Goal: Book appointment/travel/reservation

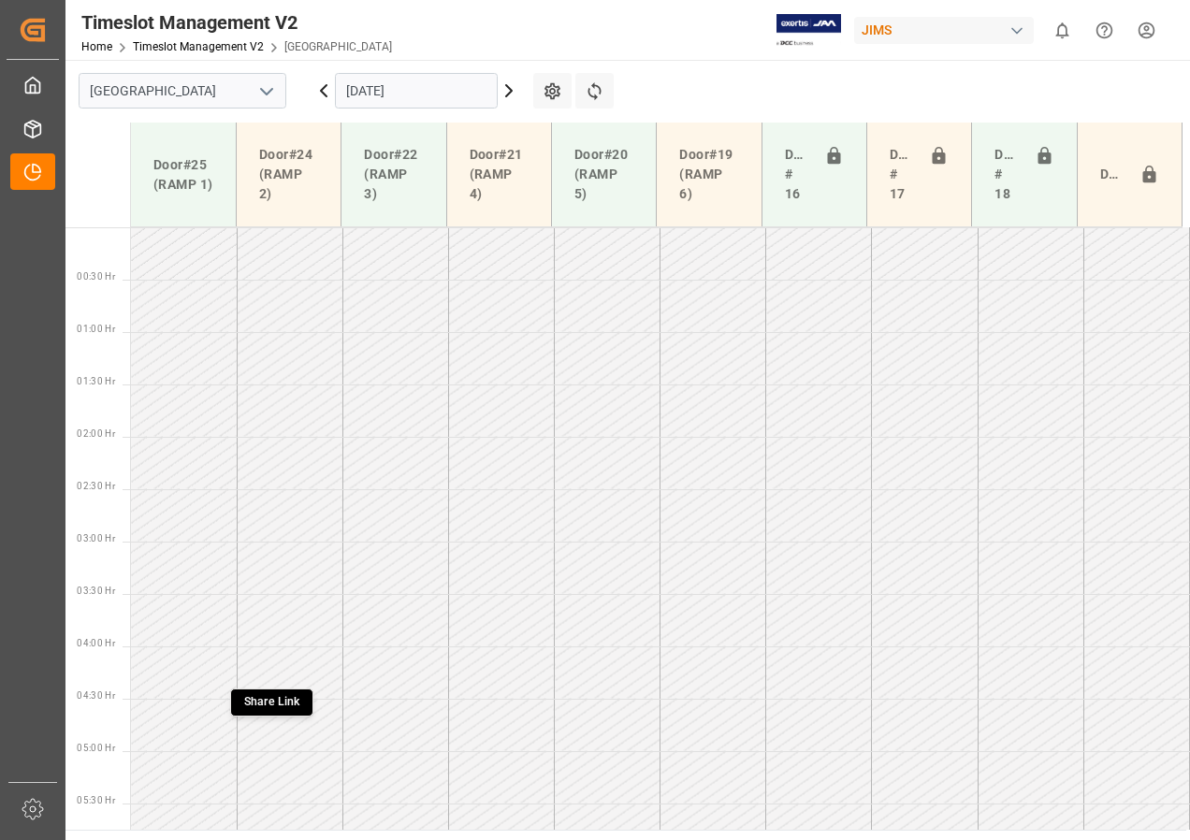
scroll to position [525, 0]
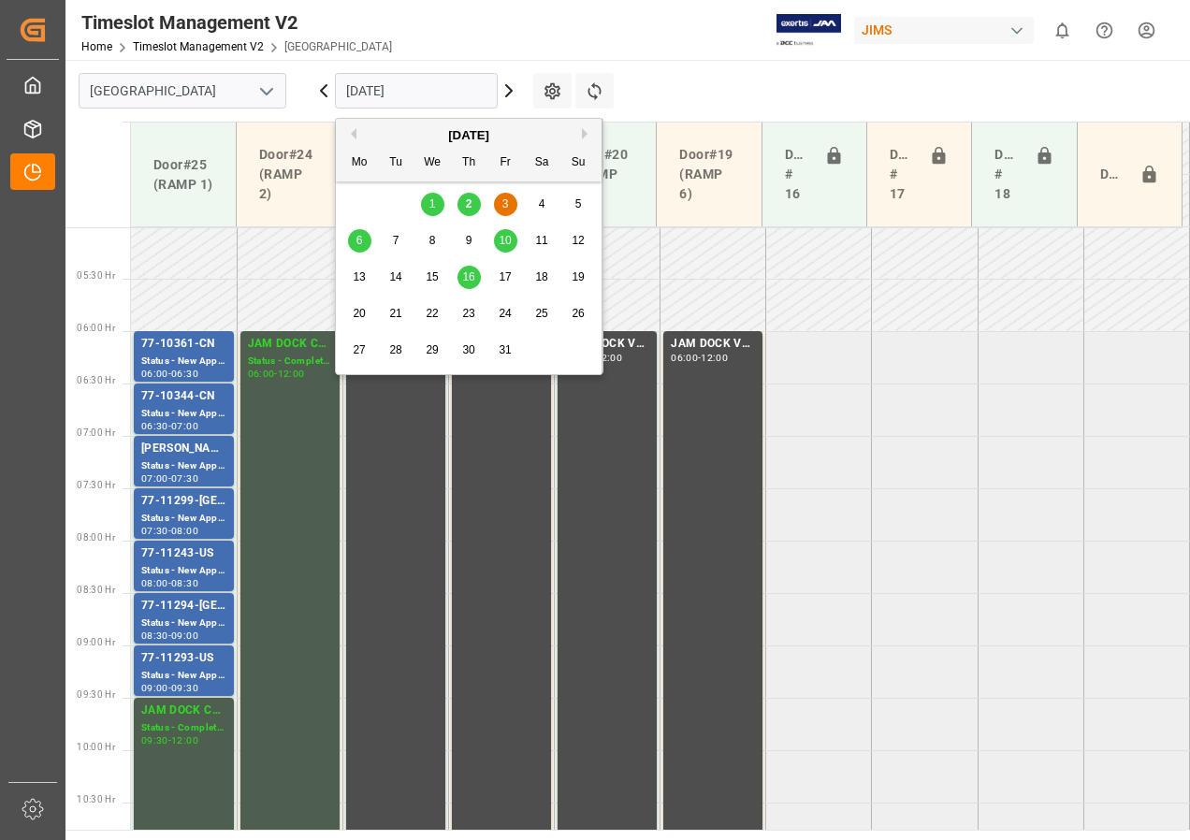
click at [365, 94] on input "[DATE]" at bounding box center [416, 91] width 163 height 36
click at [356, 241] on span "6" at bounding box center [359, 240] width 7 height 13
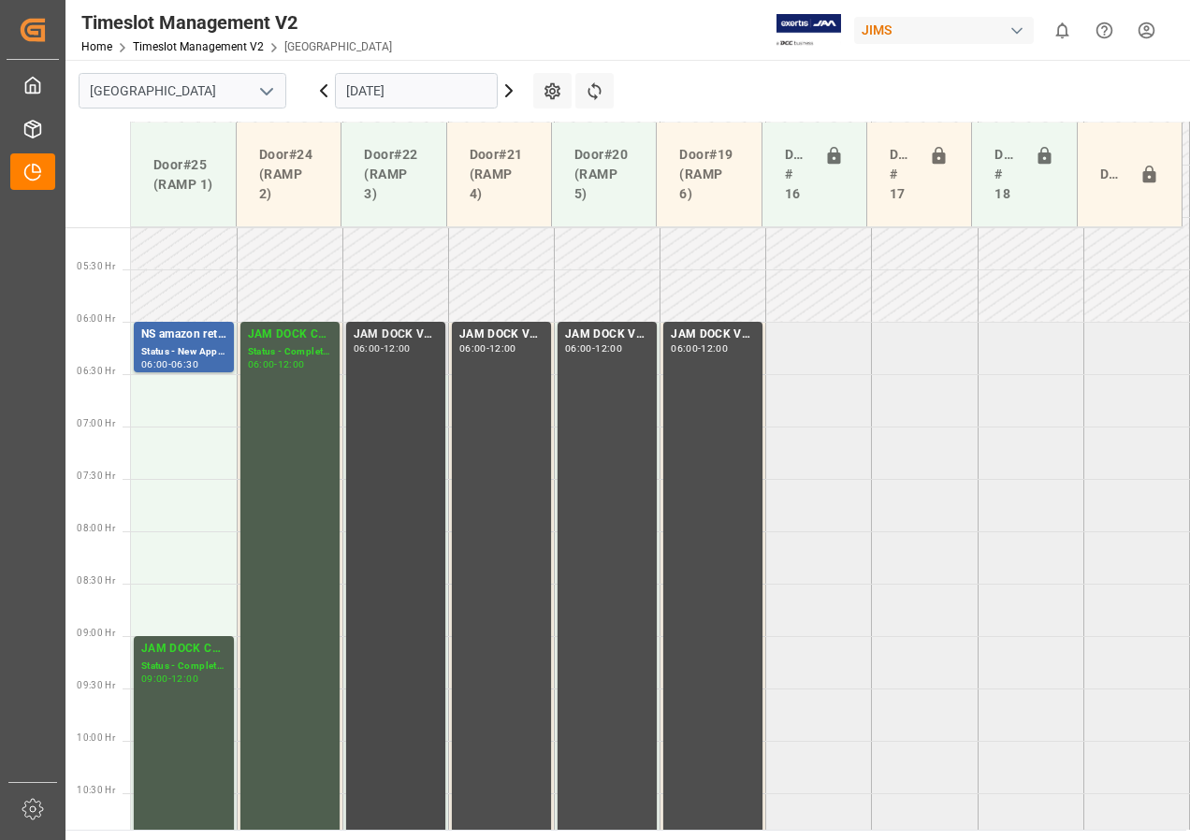
scroll to position [443, 0]
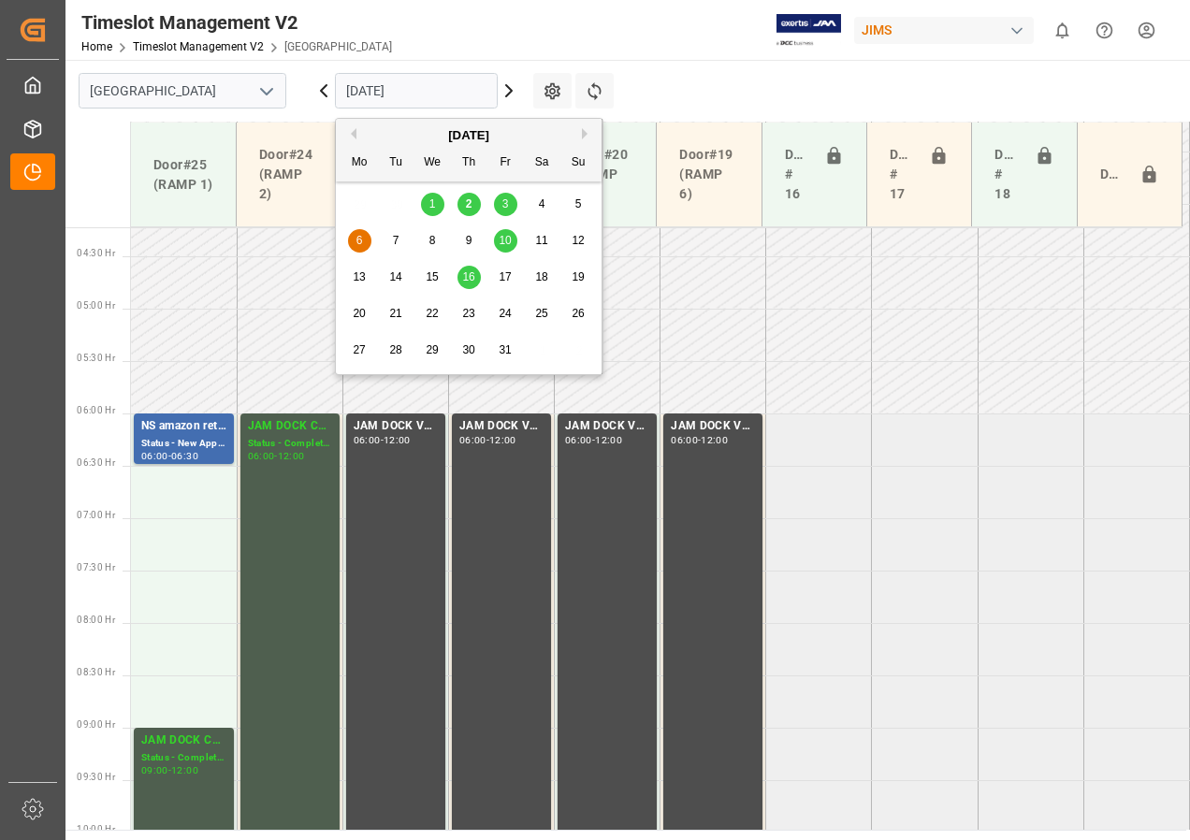
click at [369, 92] on input "[DATE]" at bounding box center [416, 91] width 163 height 36
click at [504, 201] on span "3" at bounding box center [505, 203] width 7 height 13
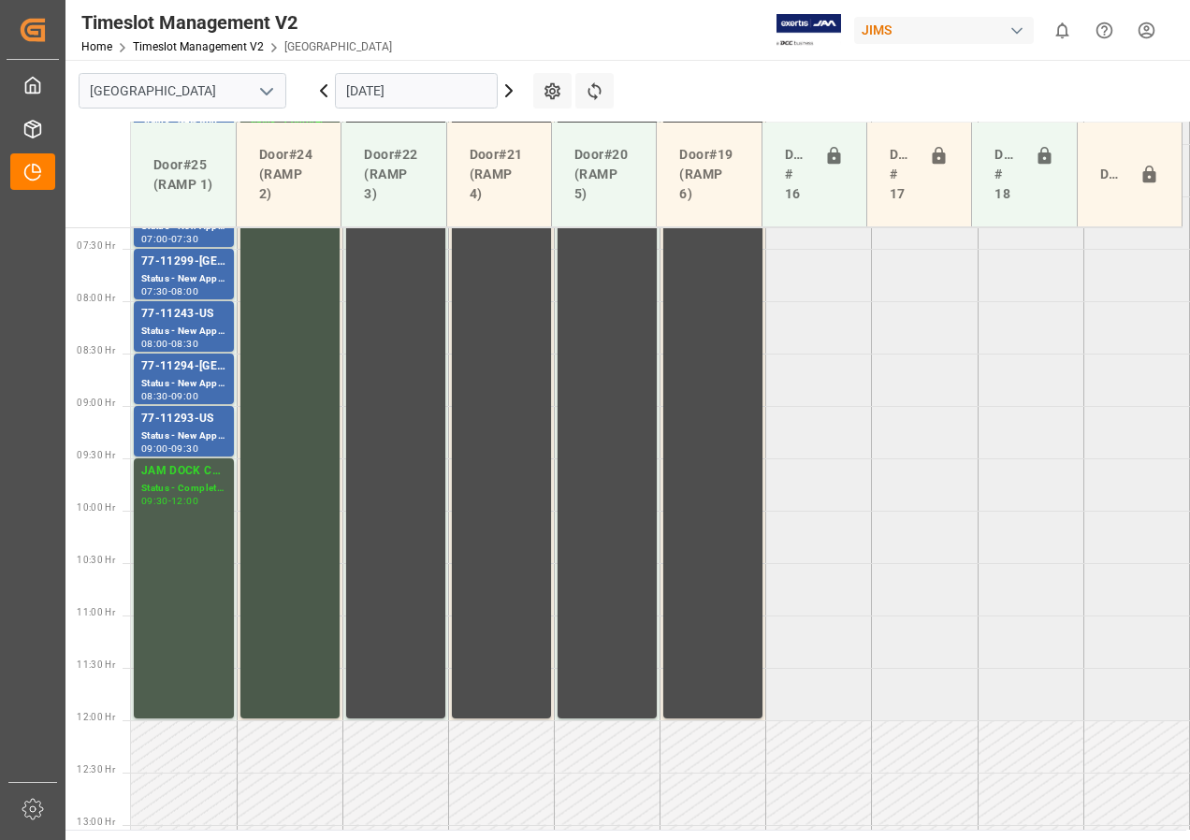
scroll to position [748, 0]
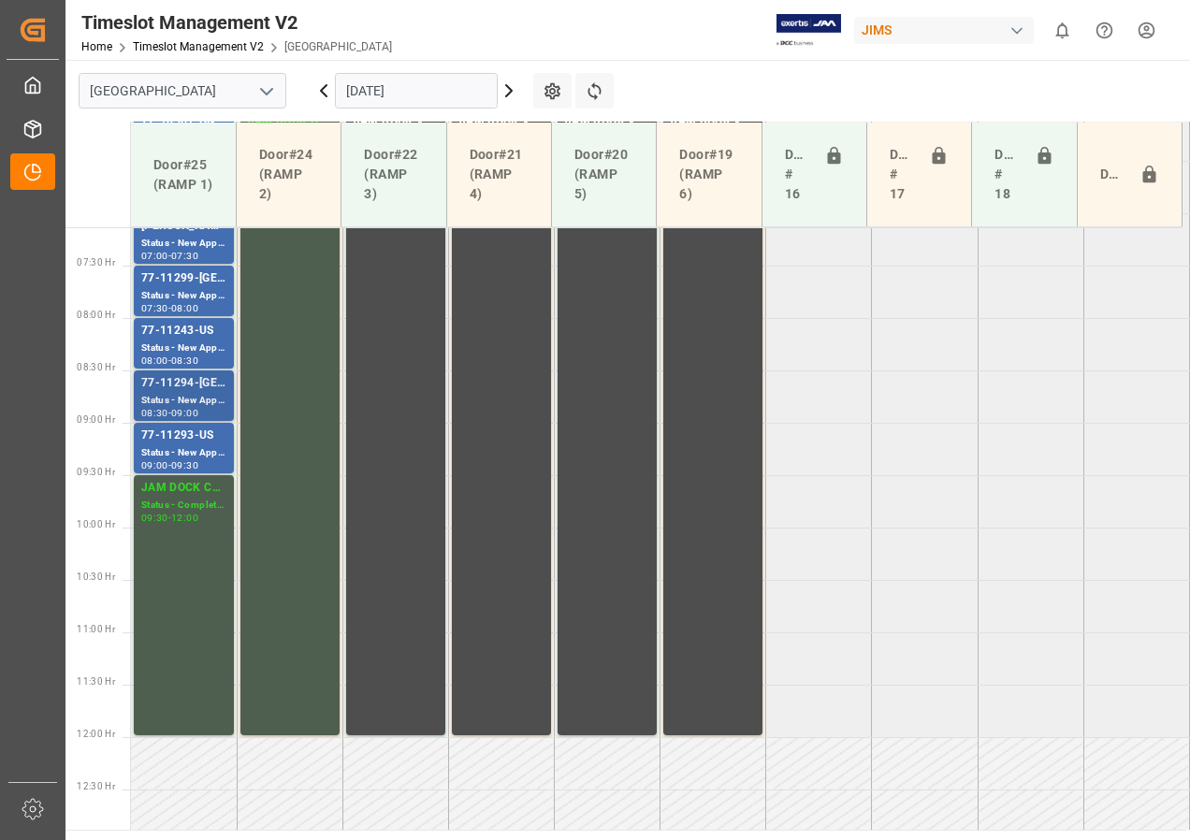
click at [189, 399] on div "Status - New Appointment" at bounding box center [183, 401] width 85 height 16
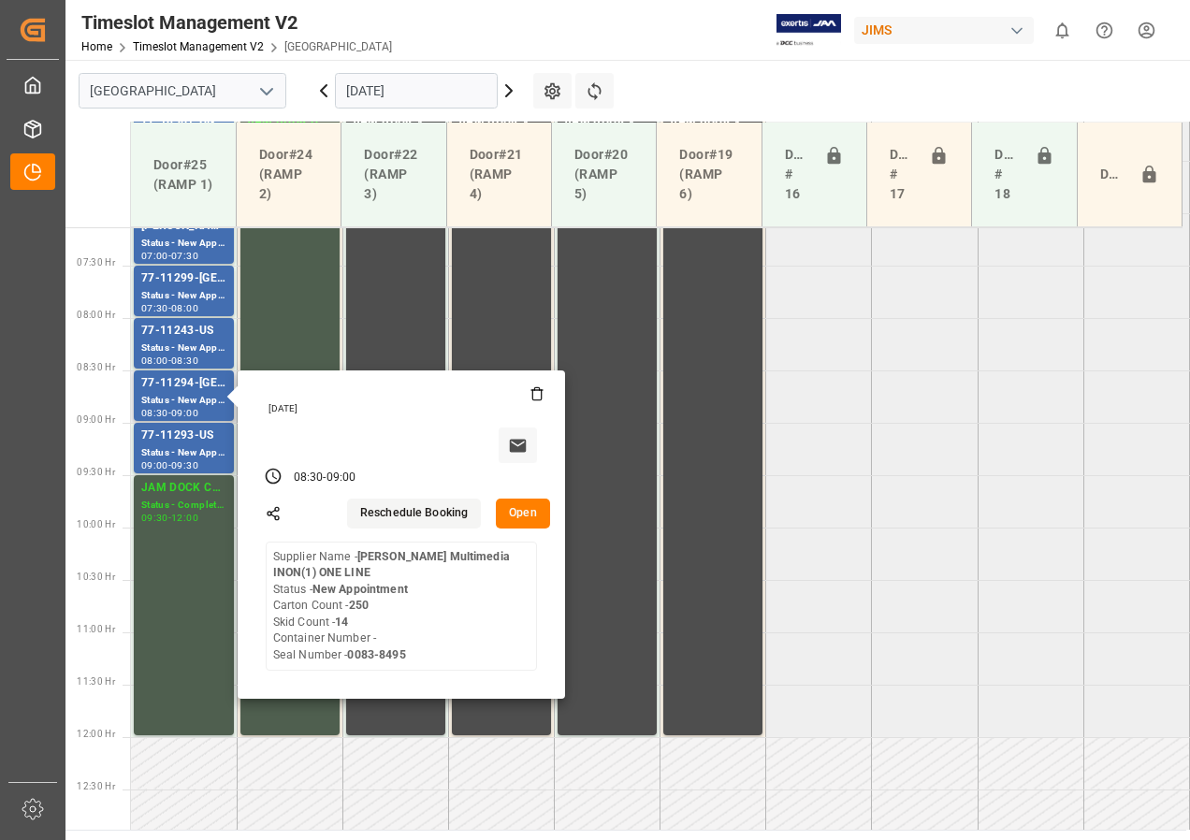
click at [512, 513] on button "Open" at bounding box center [523, 514] width 54 height 30
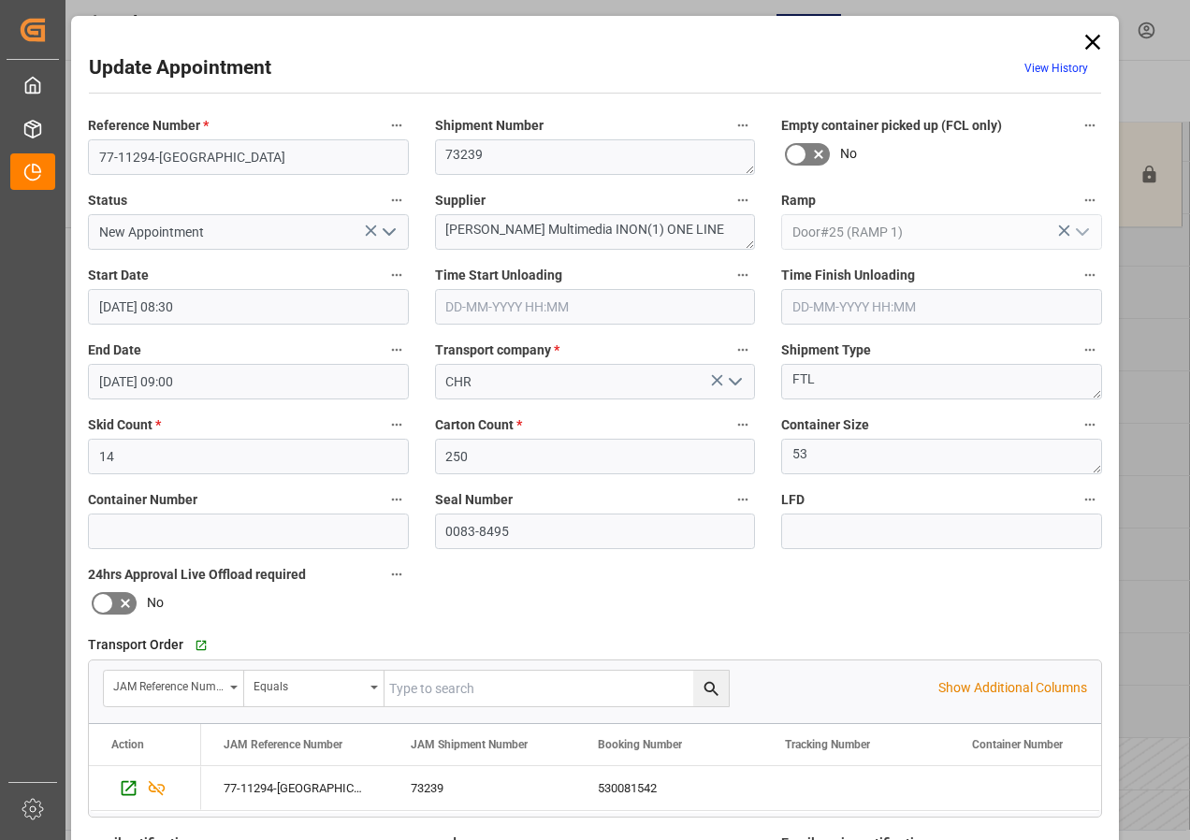
click at [147, 310] on input "[DATE] 08:30" at bounding box center [248, 307] width 321 height 36
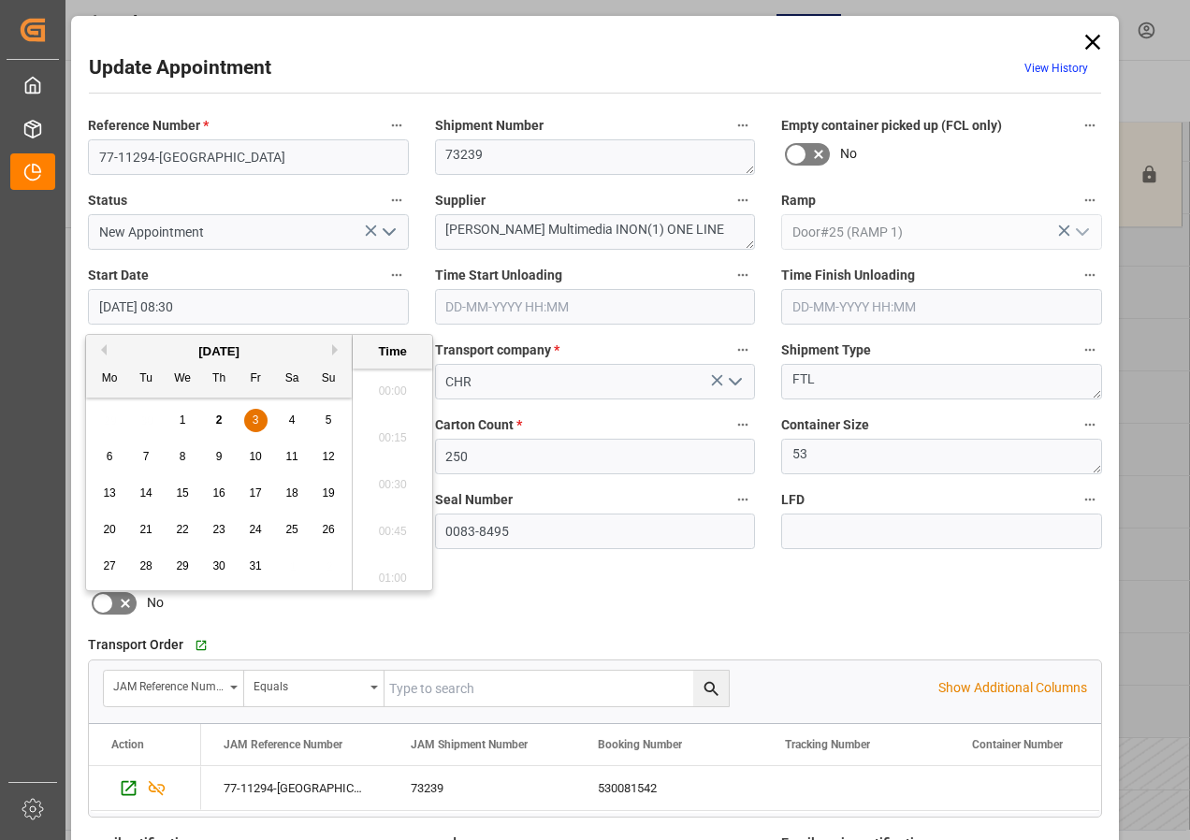
scroll to position [1504, 0]
click at [108, 457] on span "6" at bounding box center [110, 456] width 7 height 13
click at [384, 385] on li "06:30" at bounding box center [393, 385] width 80 height 47
type input "[DATE] 06:30"
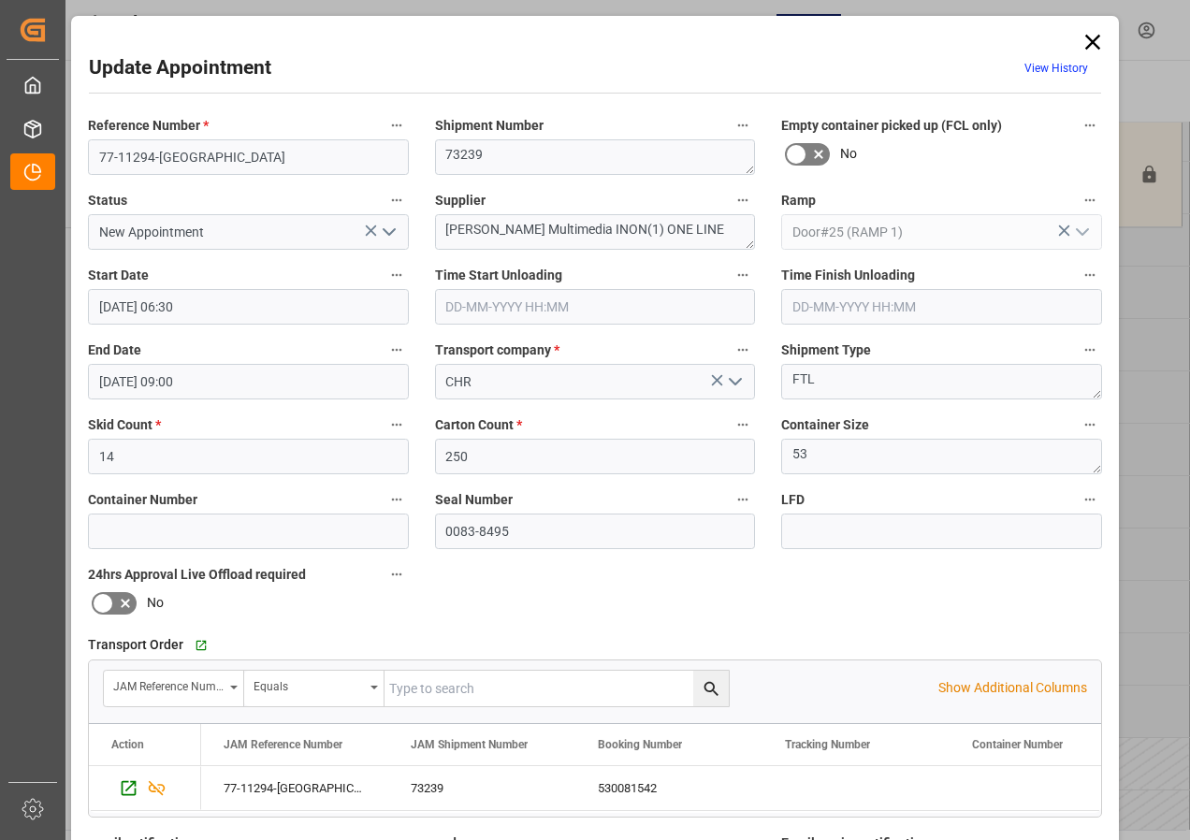
click at [134, 377] on input "[DATE] 09:00" at bounding box center [248, 382] width 321 height 36
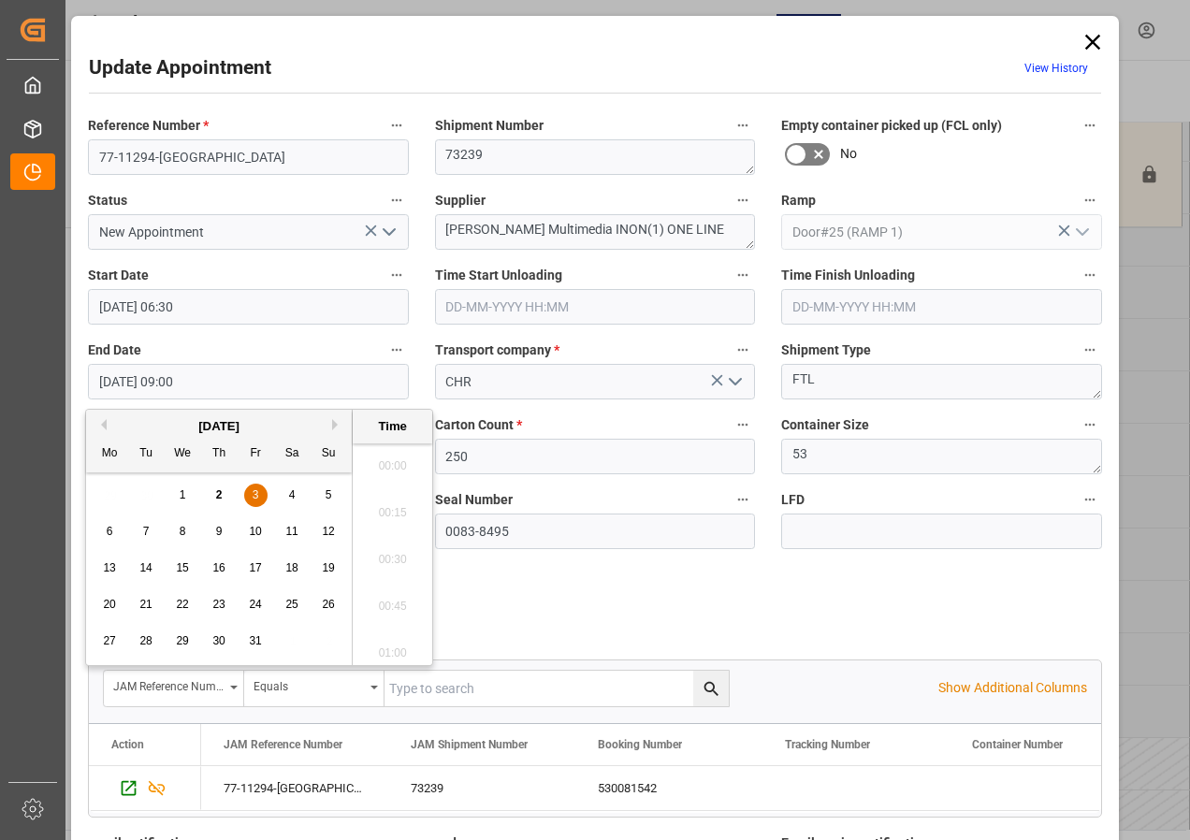
scroll to position [1597, 0]
click at [108, 525] on span "6" at bounding box center [110, 531] width 7 height 13
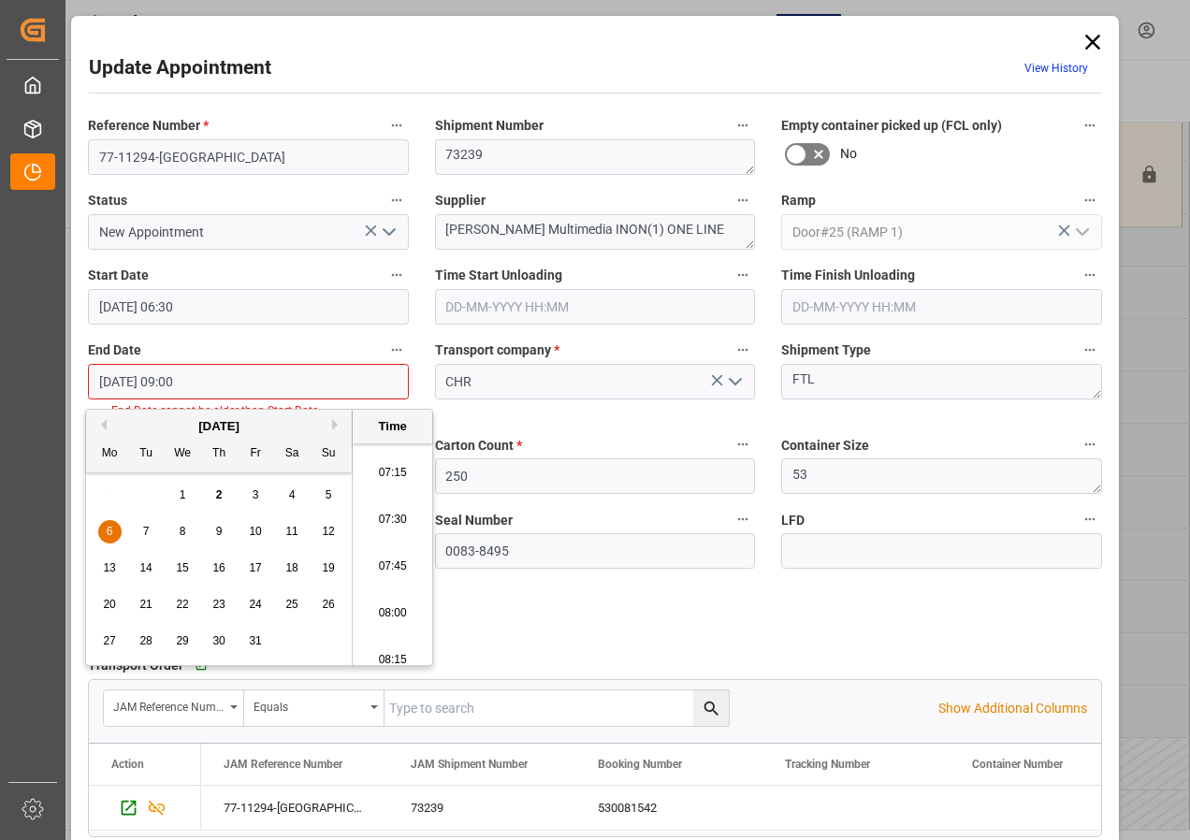
scroll to position [1316, 0]
click at [391, 457] on li "07:00" at bounding box center [393, 460] width 80 height 47
type input "[DATE] 07:00"
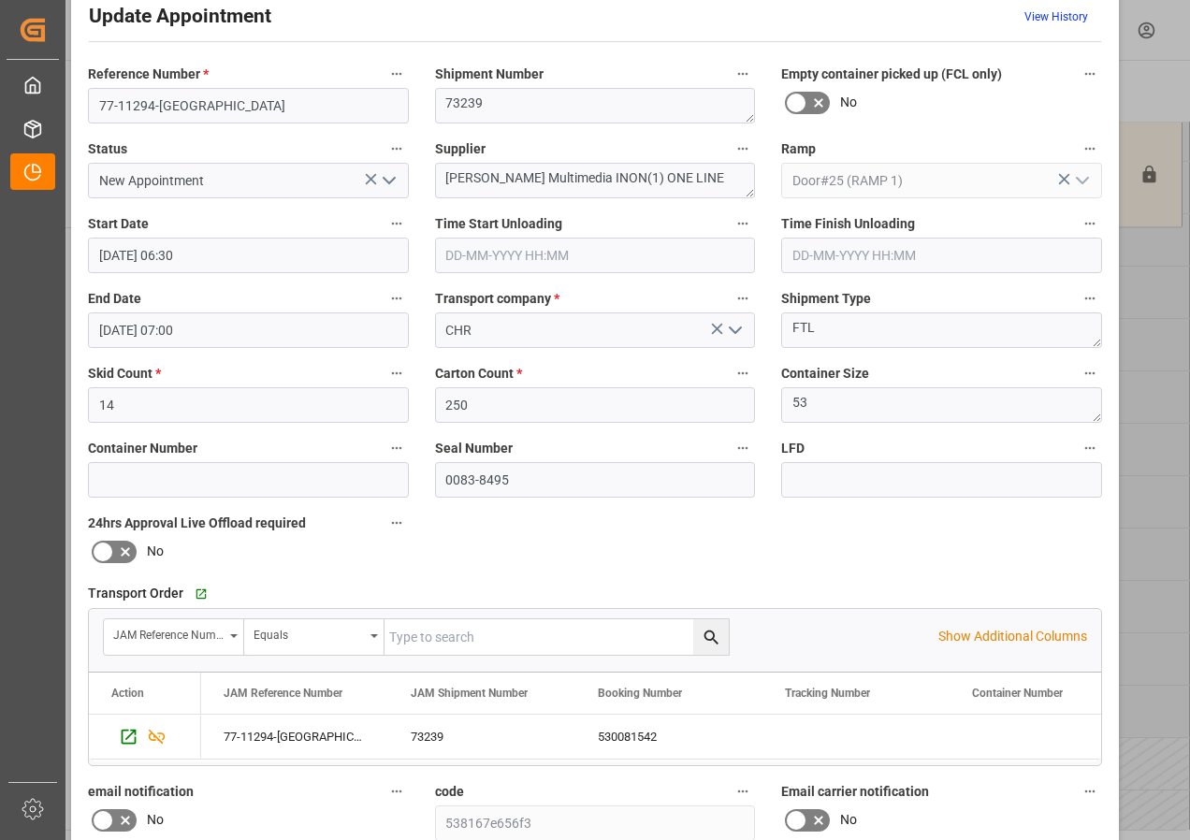
scroll to position [298, 0]
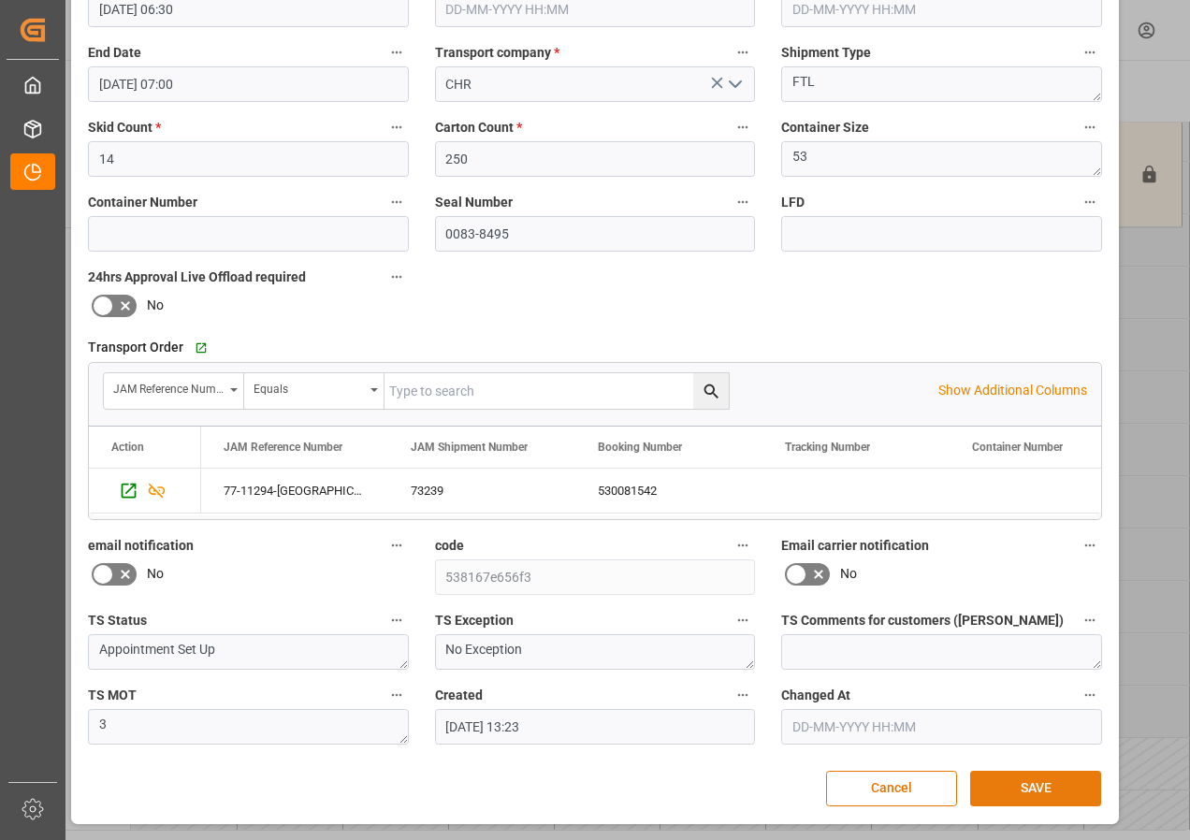
click at [1017, 785] on button "SAVE" at bounding box center [1035, 789] width 131 height 36
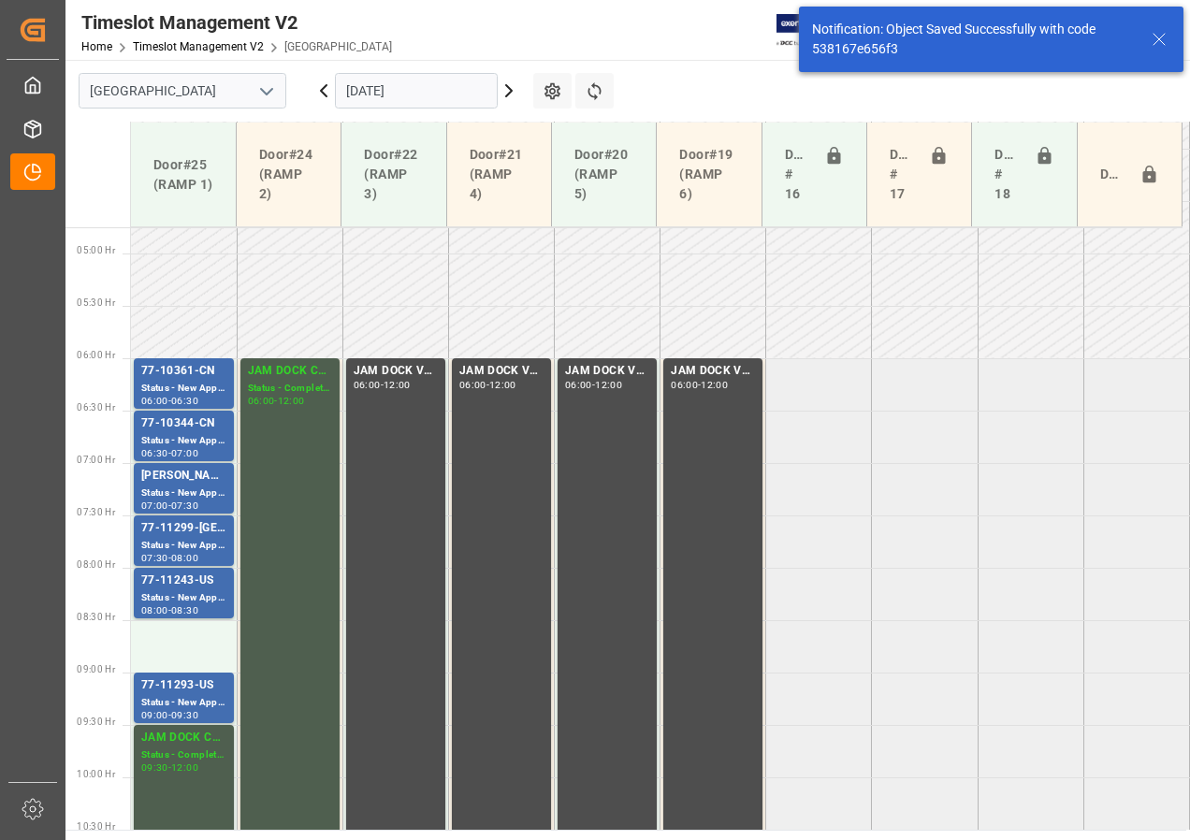
scroll to position [551, 0]
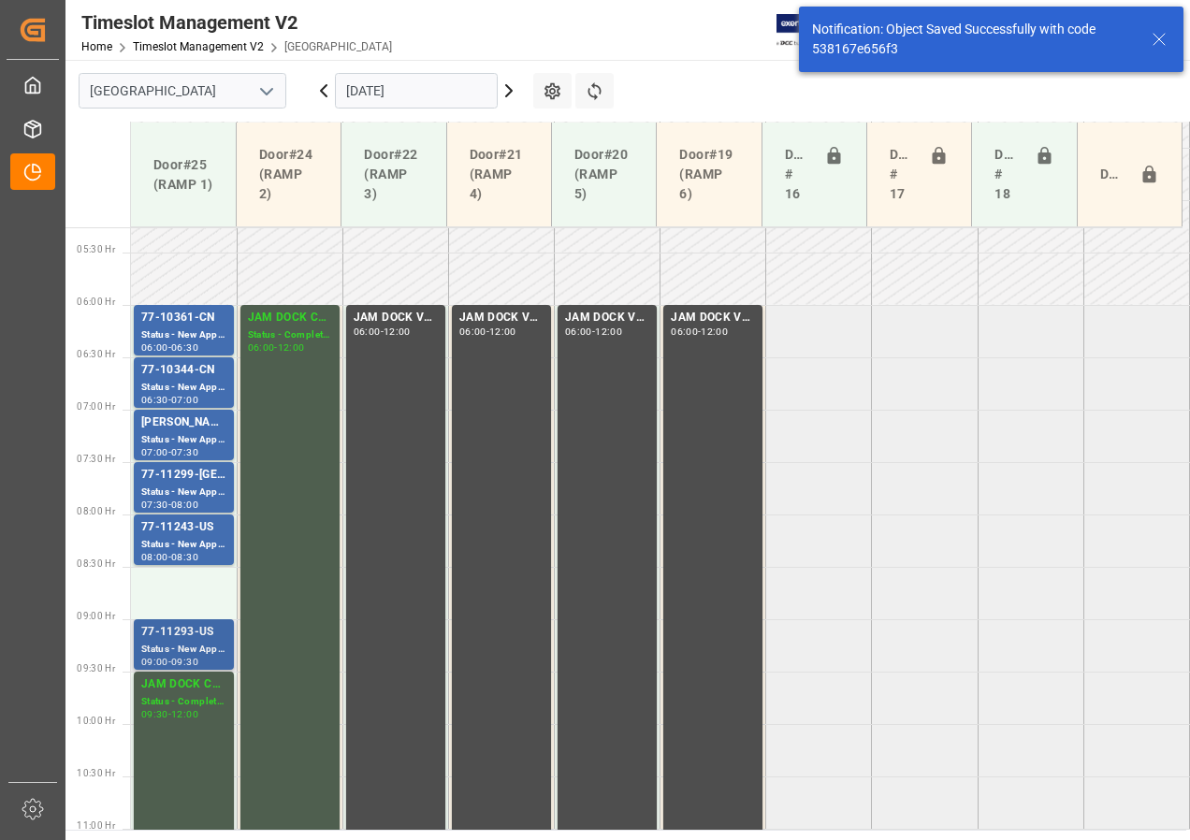
click at [204, 642] on div "Status - New Appointment" at bounding box center [183, 650] width 85 height 16
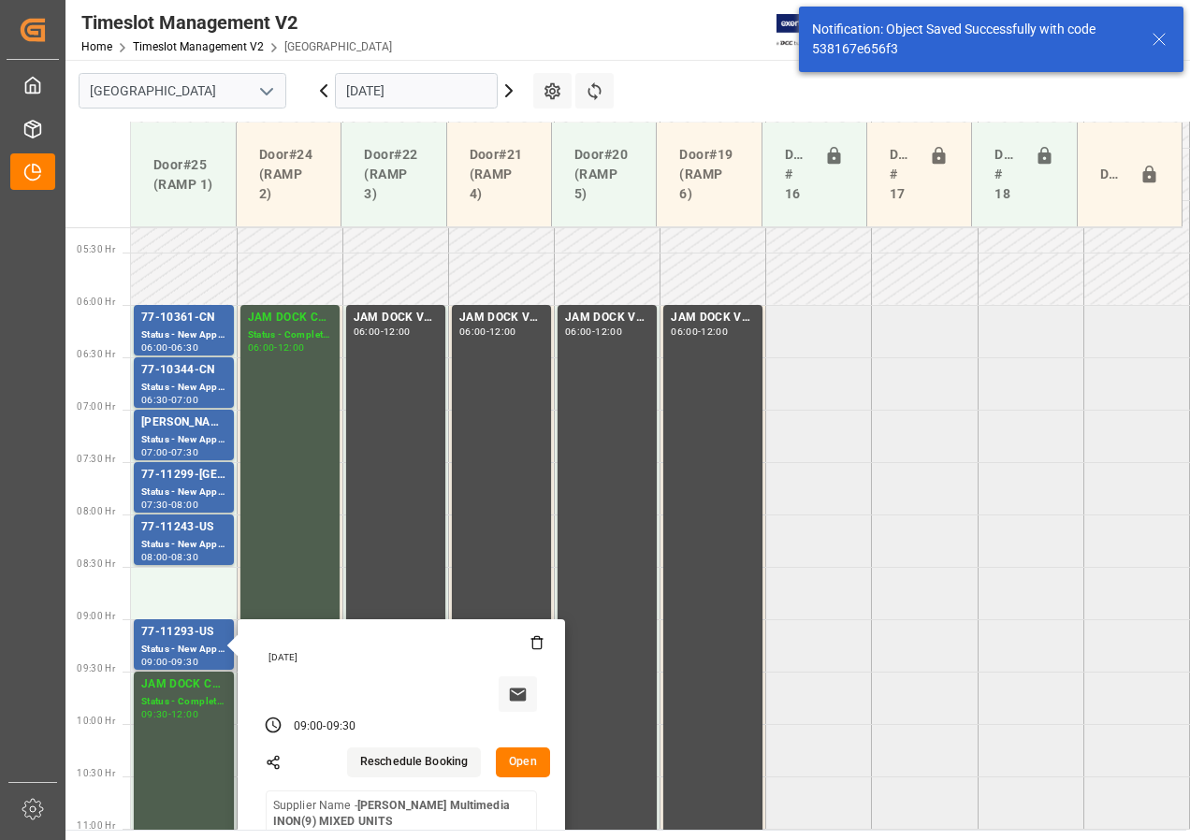
click at [522, 761] on button "Open" at bounding box center [523, 763] width 54 height 30
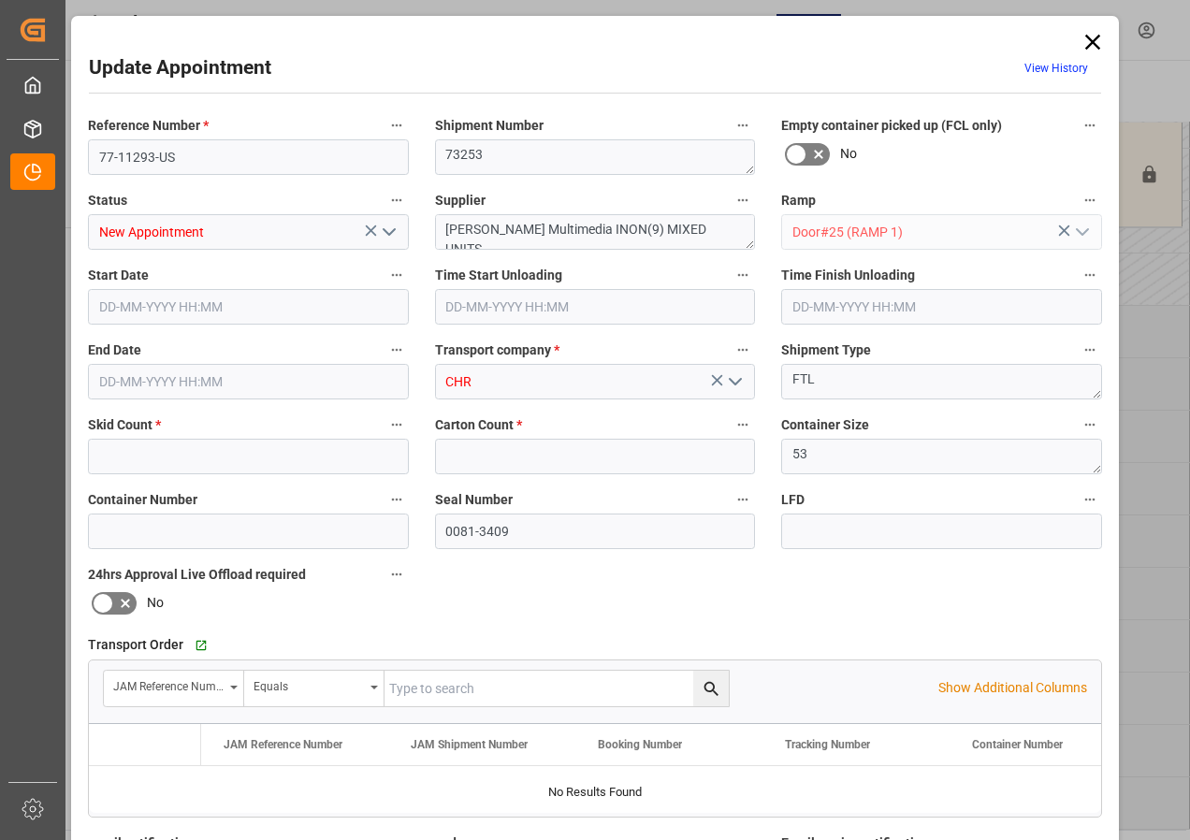
type input "20"
type input "940"
type input "[DATE] 09:00"
type input "[DATE] 09:30"
type input "[DATE] 13:24"
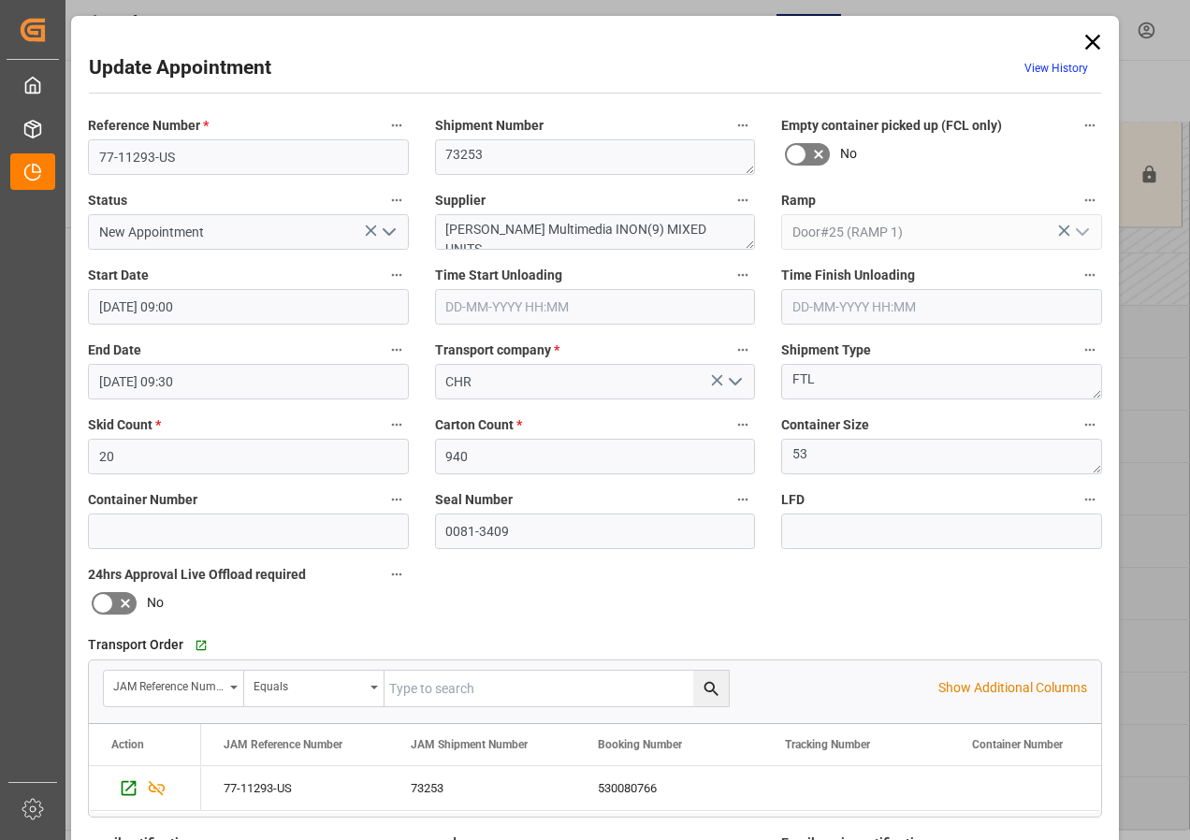
click at [144, 304] on input "[DATE] 09:00" at bounding box center [248, 307] width 321 height 36
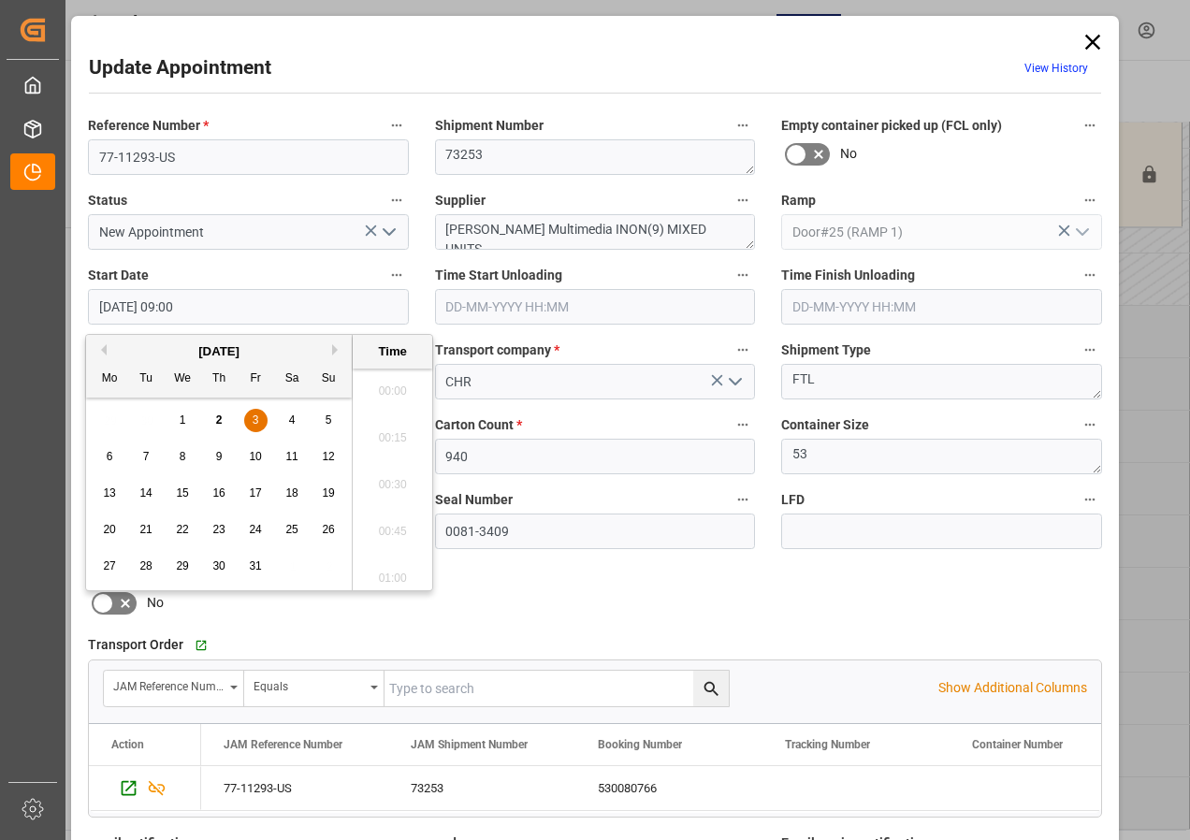
scroll to position [1597, 0]
click at [255, 419] on span "3" at bounding box center [256, 420] width 7 height 13
click at [379, 380] on li "08:30" at bounding box center [393, 385] width 80 height 47
type input "[DATE] 08:30"
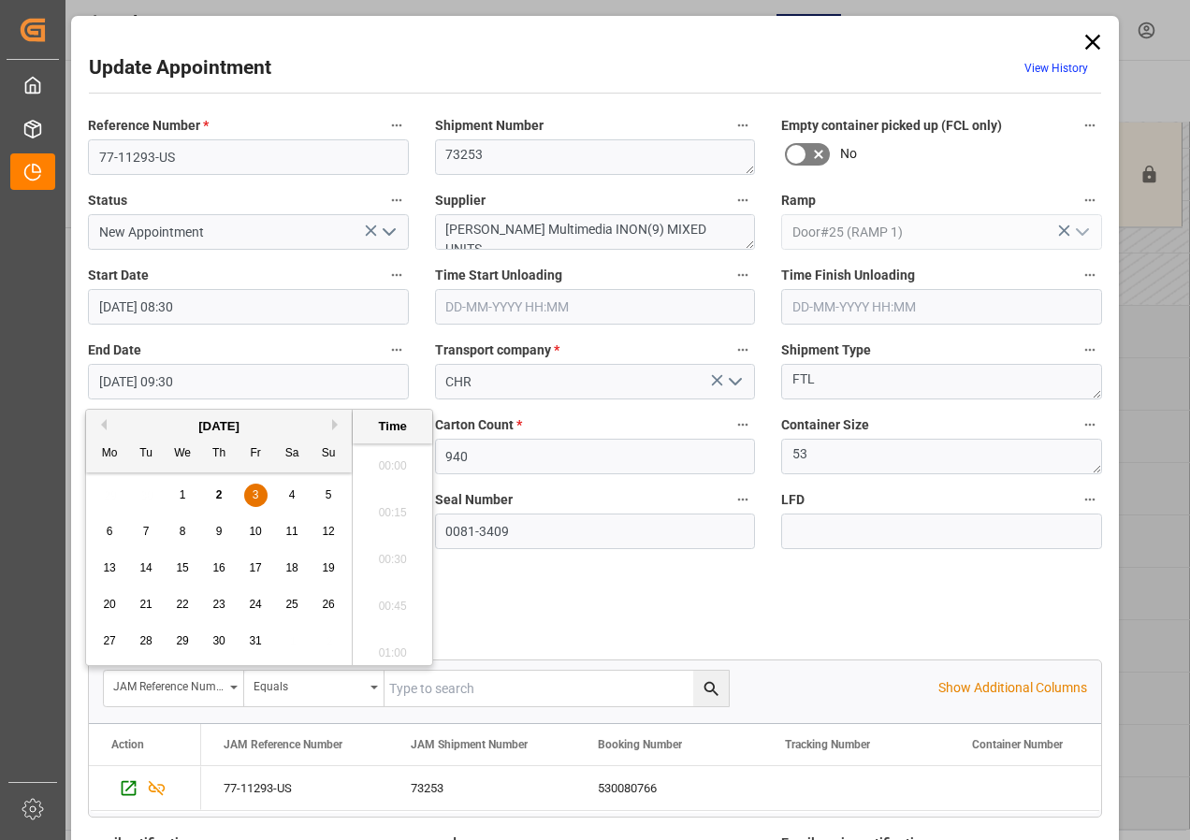
click at [163, 389] on input "[DATE] 09:30" at bounding box center [248, 382] width 321 height 36
click at [257, 488] on span "3" at bounding box center [256, 494] width 7 height 13
click at [385, 461] on li "09:00" at bounding box center [393, 460] width 80 height 47
type input "[DATE] 09:00"
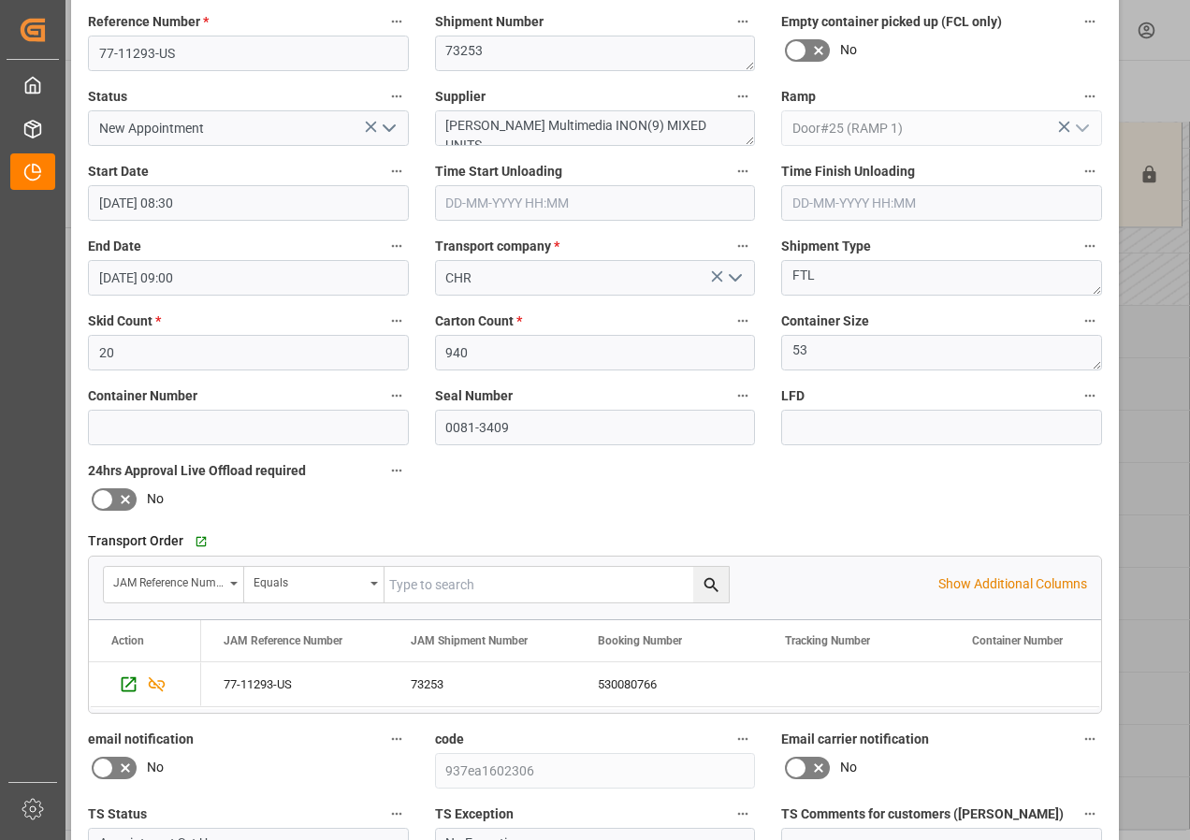
scroll to position [281, 0]
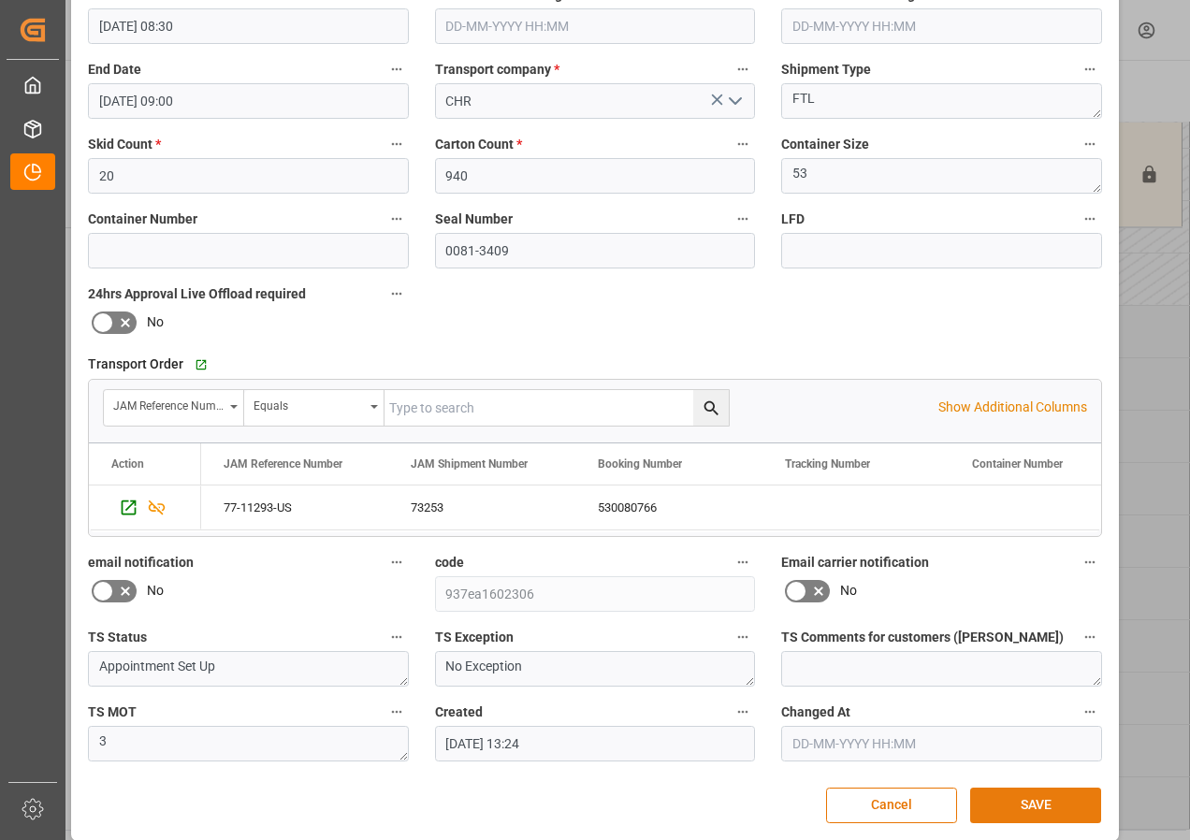
click at [1010, 796] on button "SAVE" at bounding box center [1035, 806] width 131 height 36
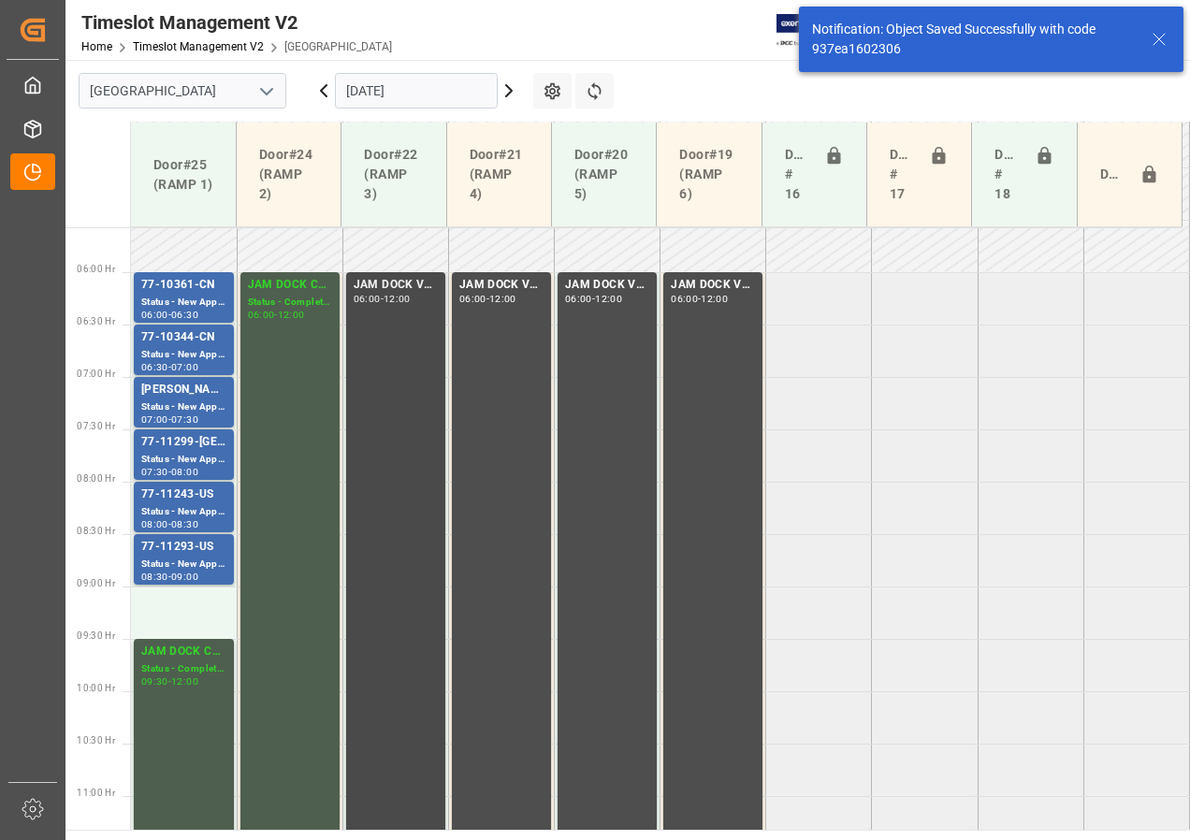
scroll to position [761, 0]
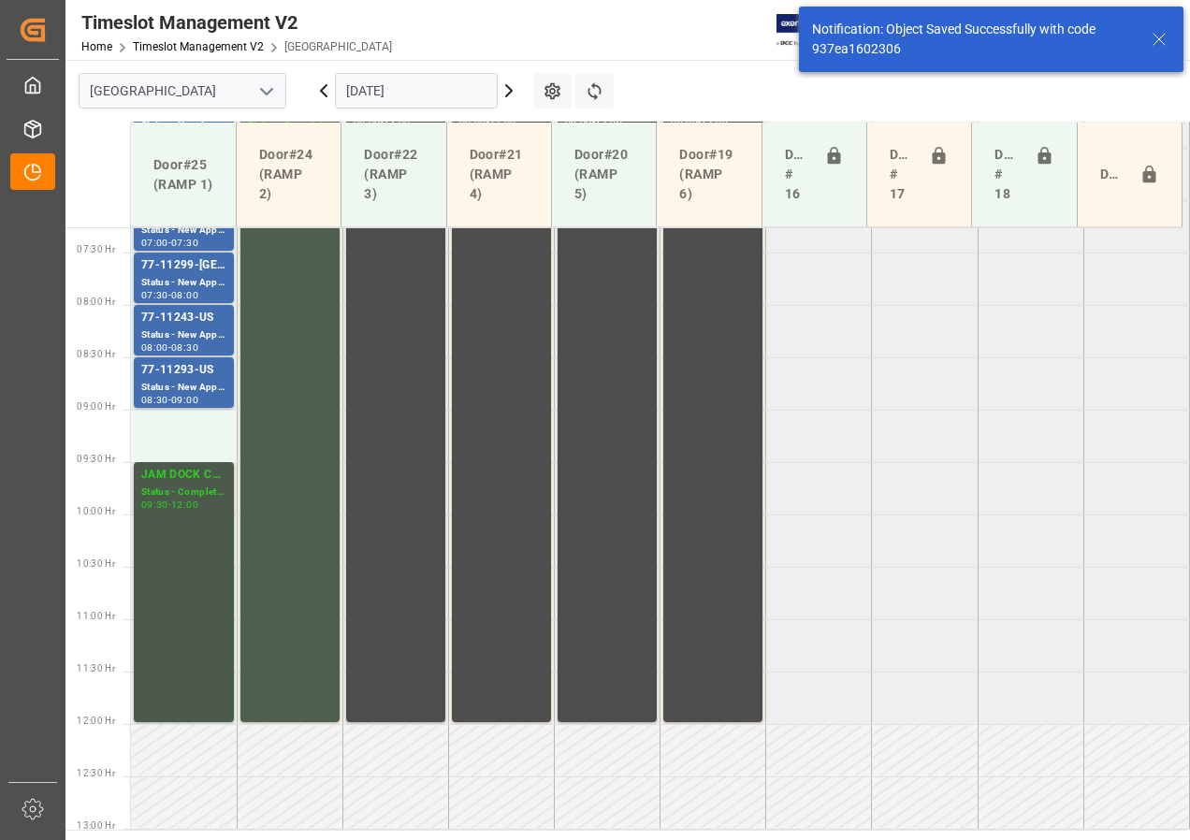
click at [191, 474] on div "JAM DOCK CONTROL" at bounding box center [183, 475] width 85 height 19
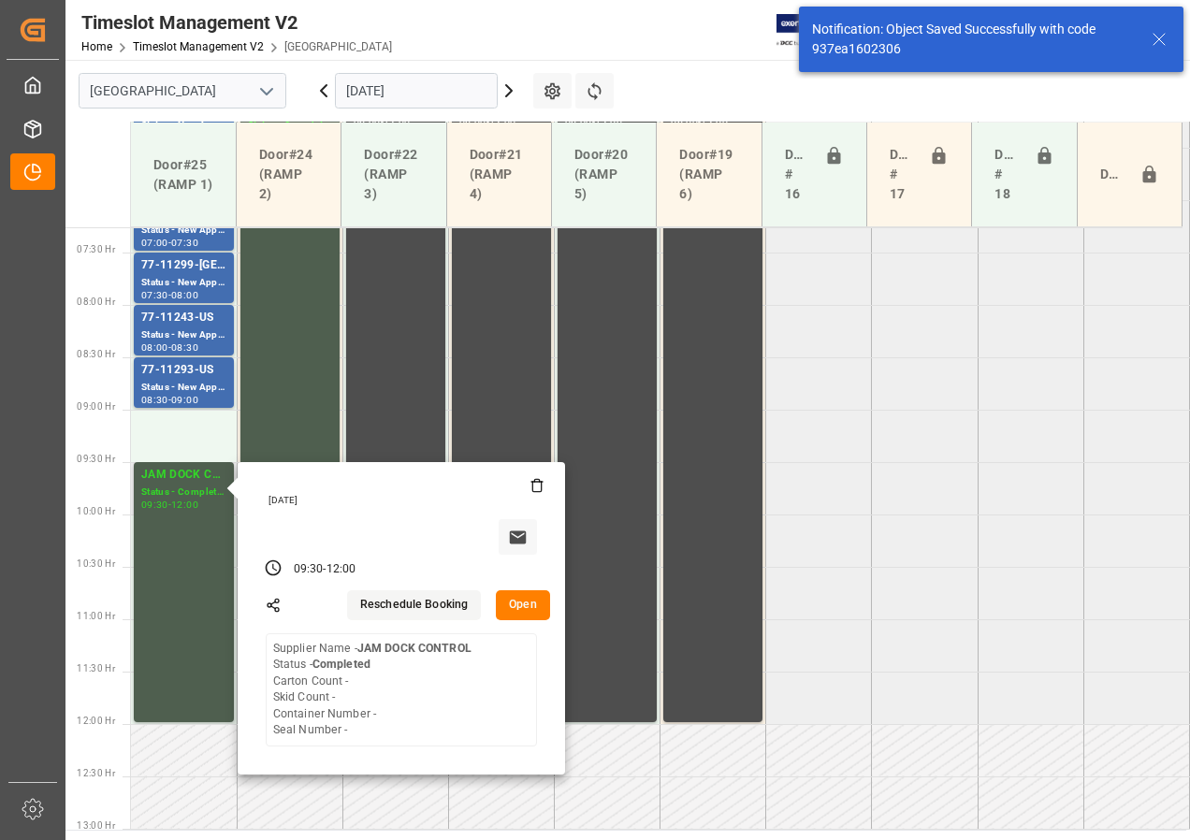
click at [519, 609] on button "Open" at bounding box center [523, 605] width 54 height 30
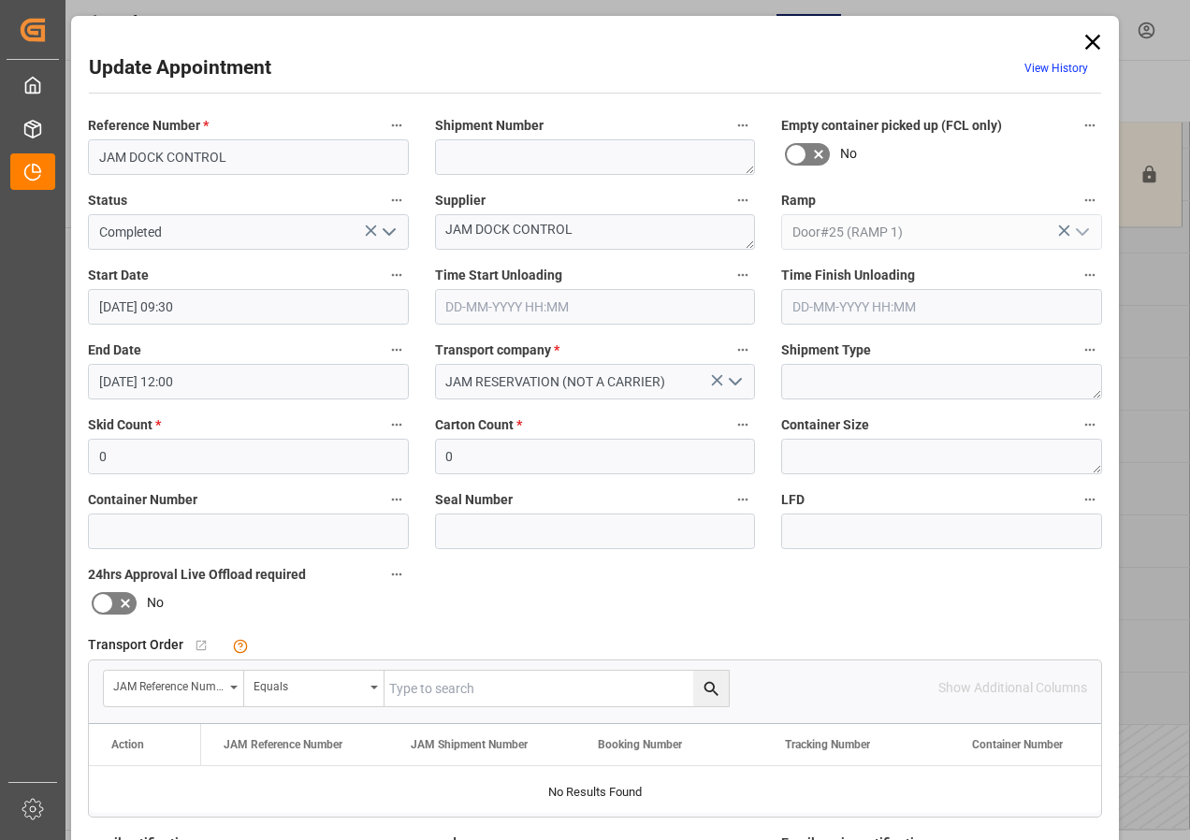
click at [149, 305] on input "[DATE] 09:30" at bounding box center [248, 307] width 321 height 36
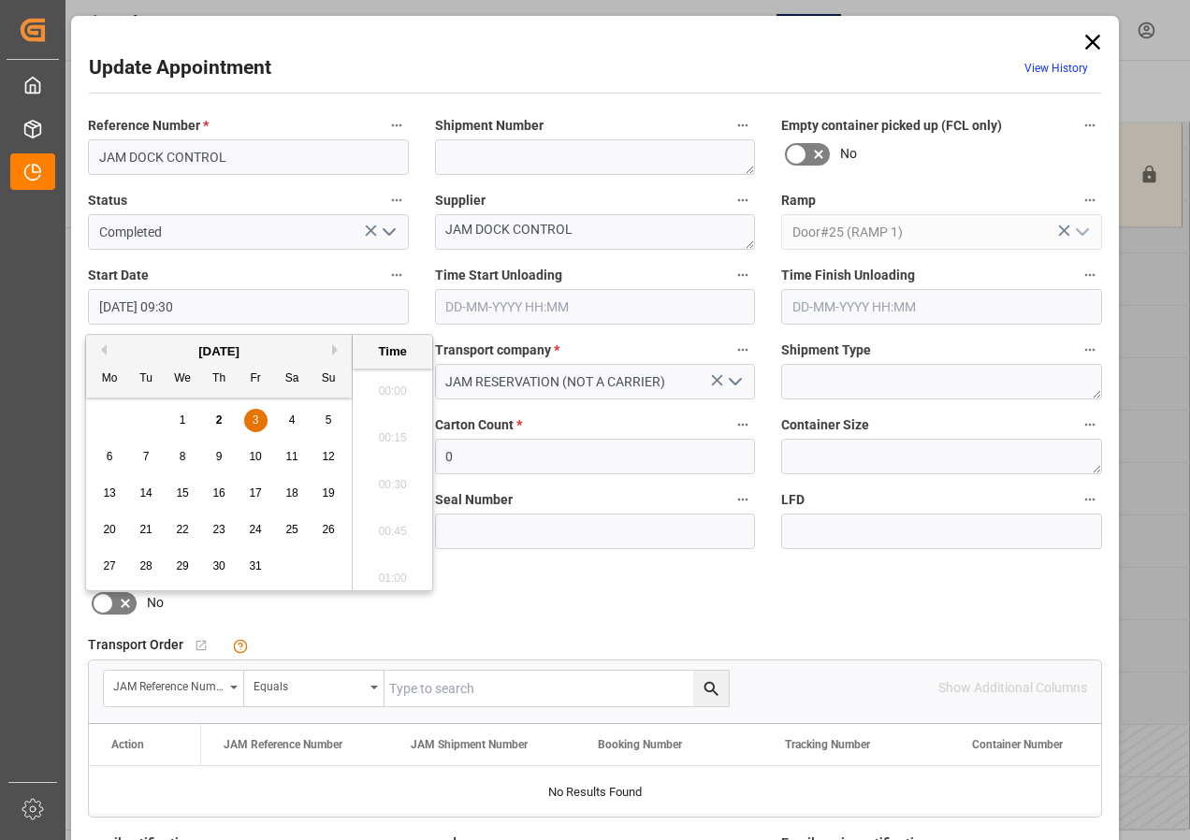
scroll to position [1691, 0]
click at [253, 416] on span "3" at bounding box center [256, 420] width 7 height 13
click at [382, 385] on li "09:00" at bounding box center [393, 385] width 80 height 47
type input "[DATE] 09:00"
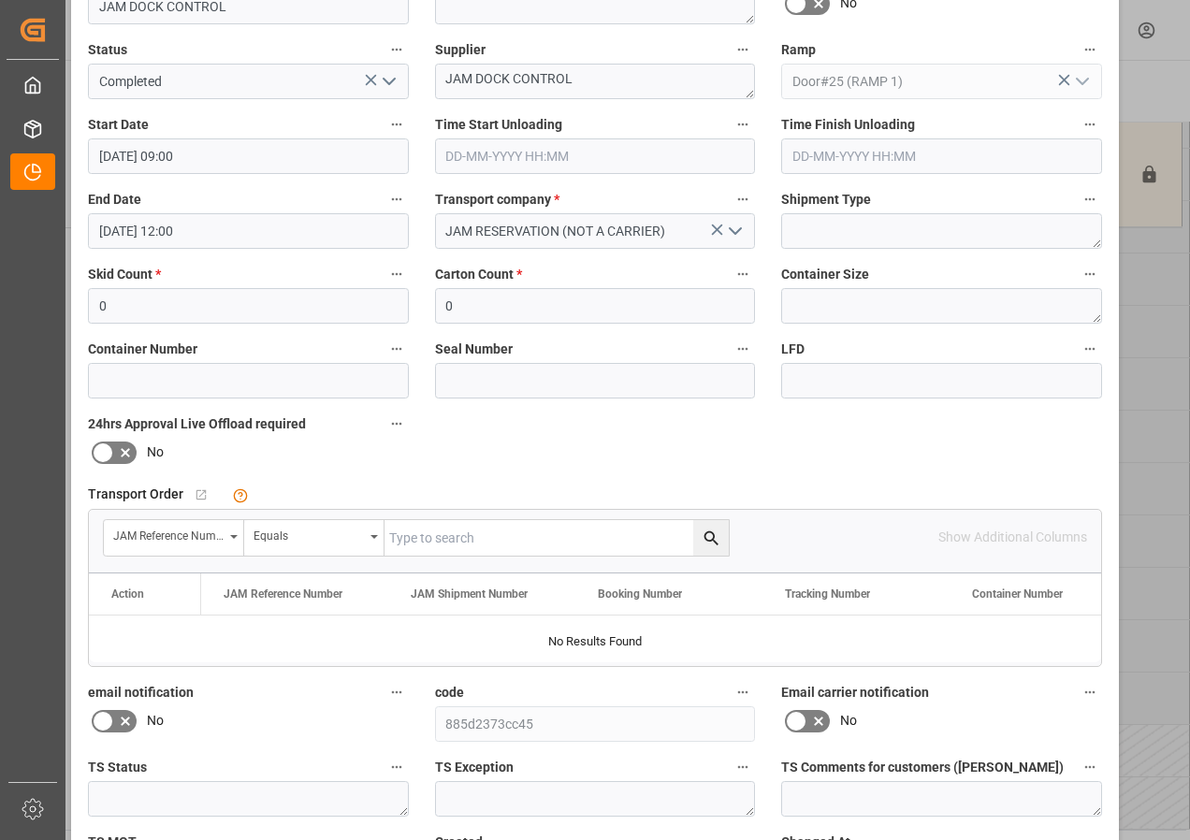
scroll to position [298, 0]
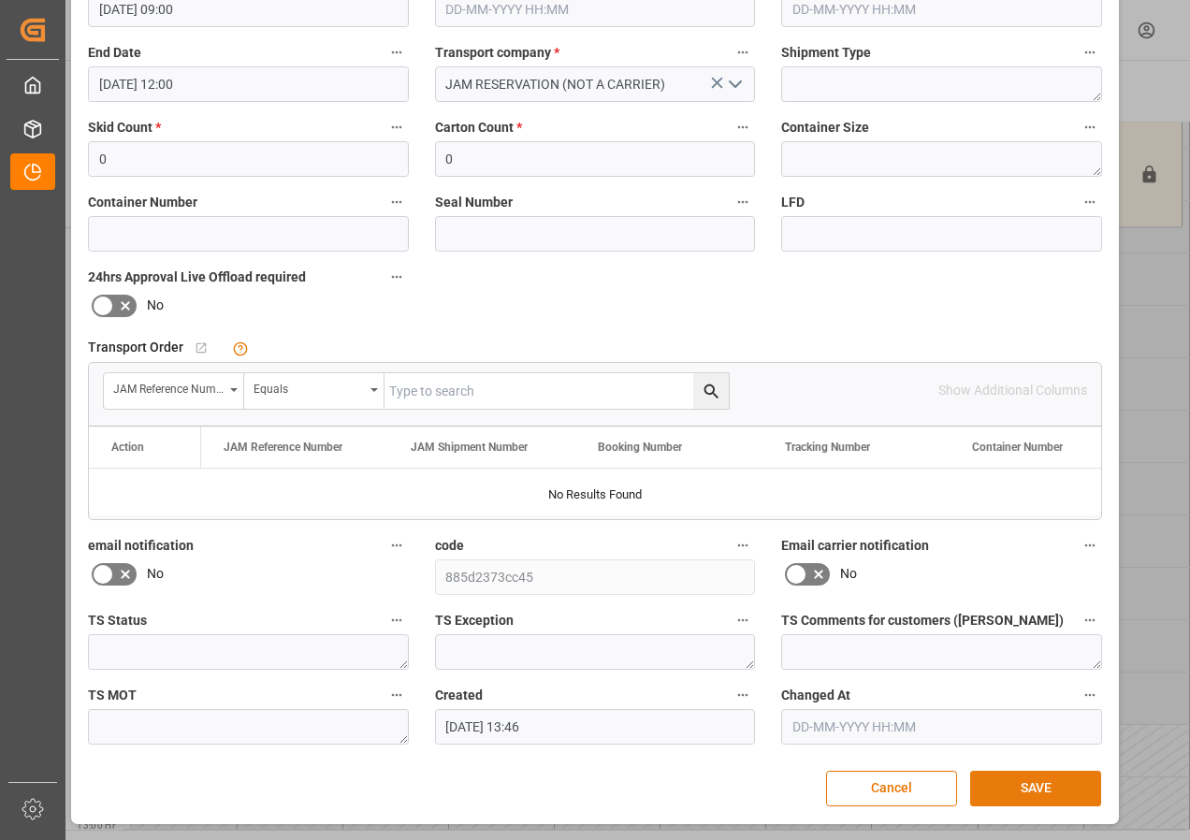
click at [1035, 789] on button "SAVE" at bounding box center [1035, 789] width 131 height 36
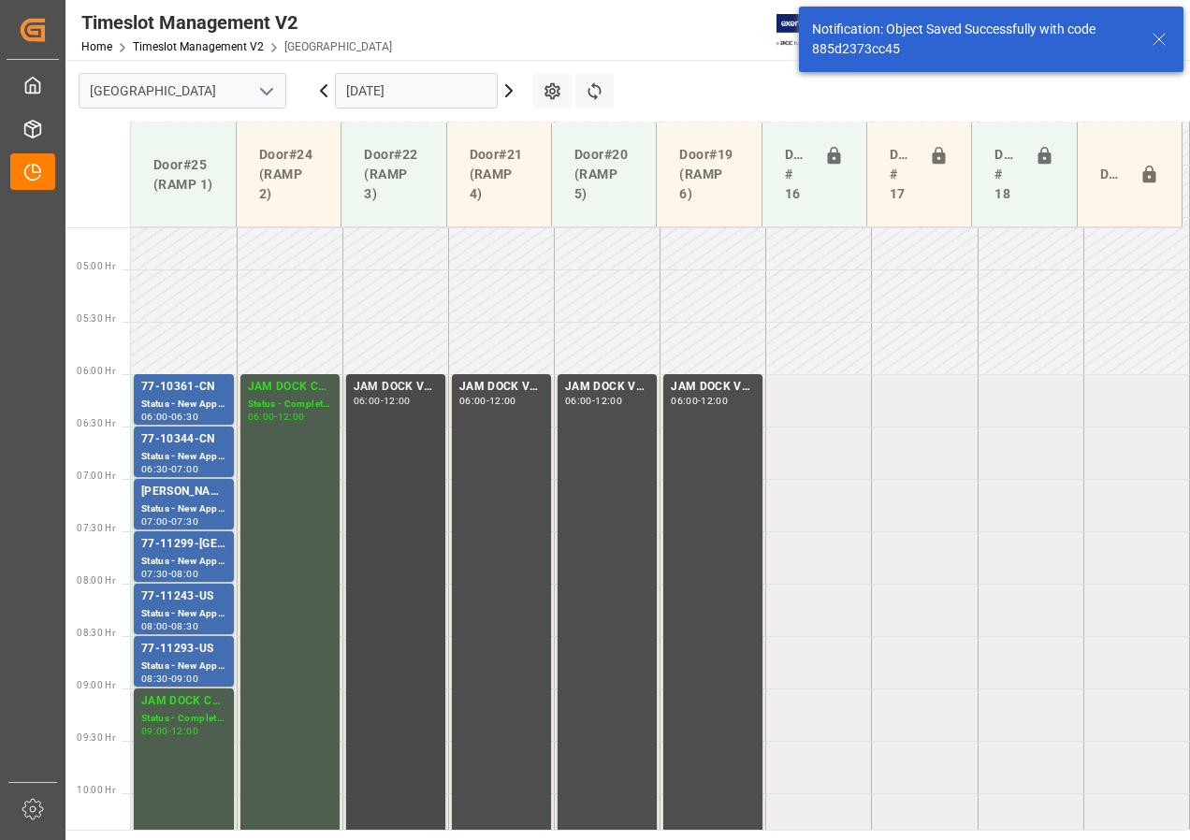
scroll to position [585, 0]
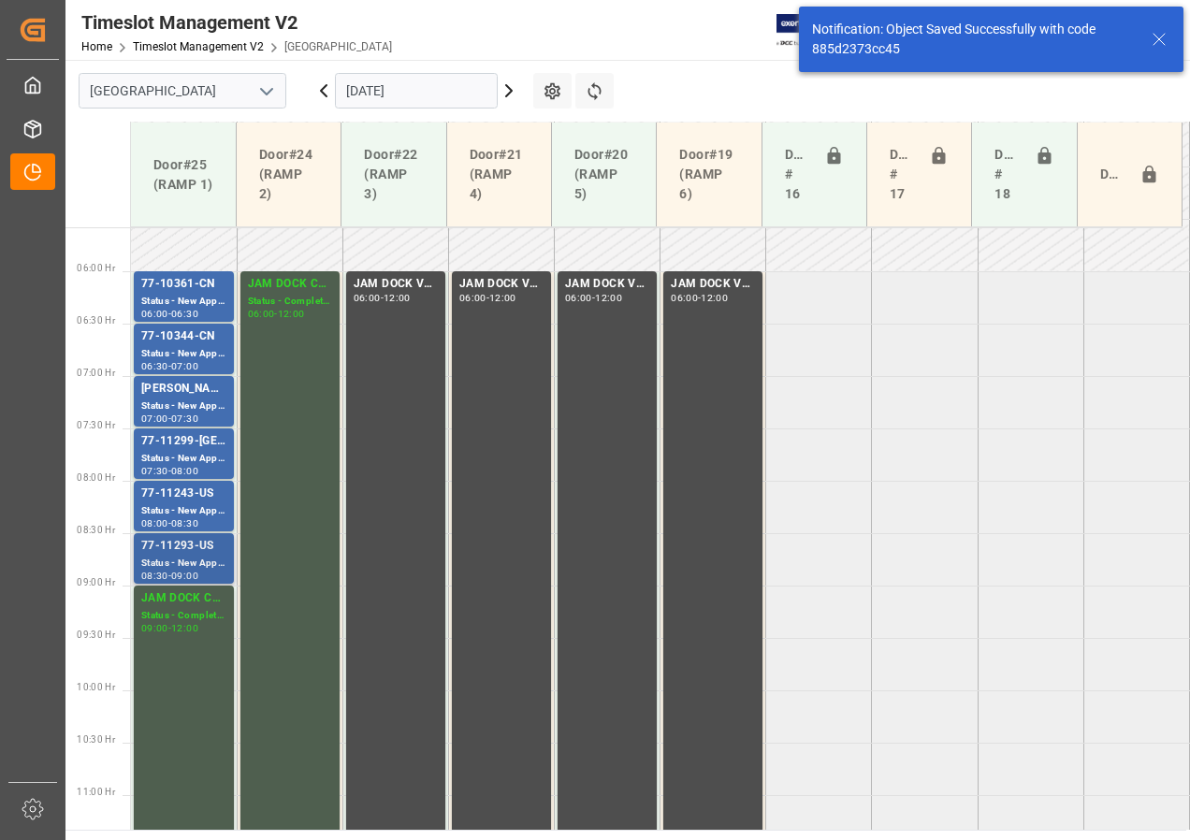
click at [206, 560] on div "Status - New Appointment" at bounding box center [183, 564] width 85 height 16
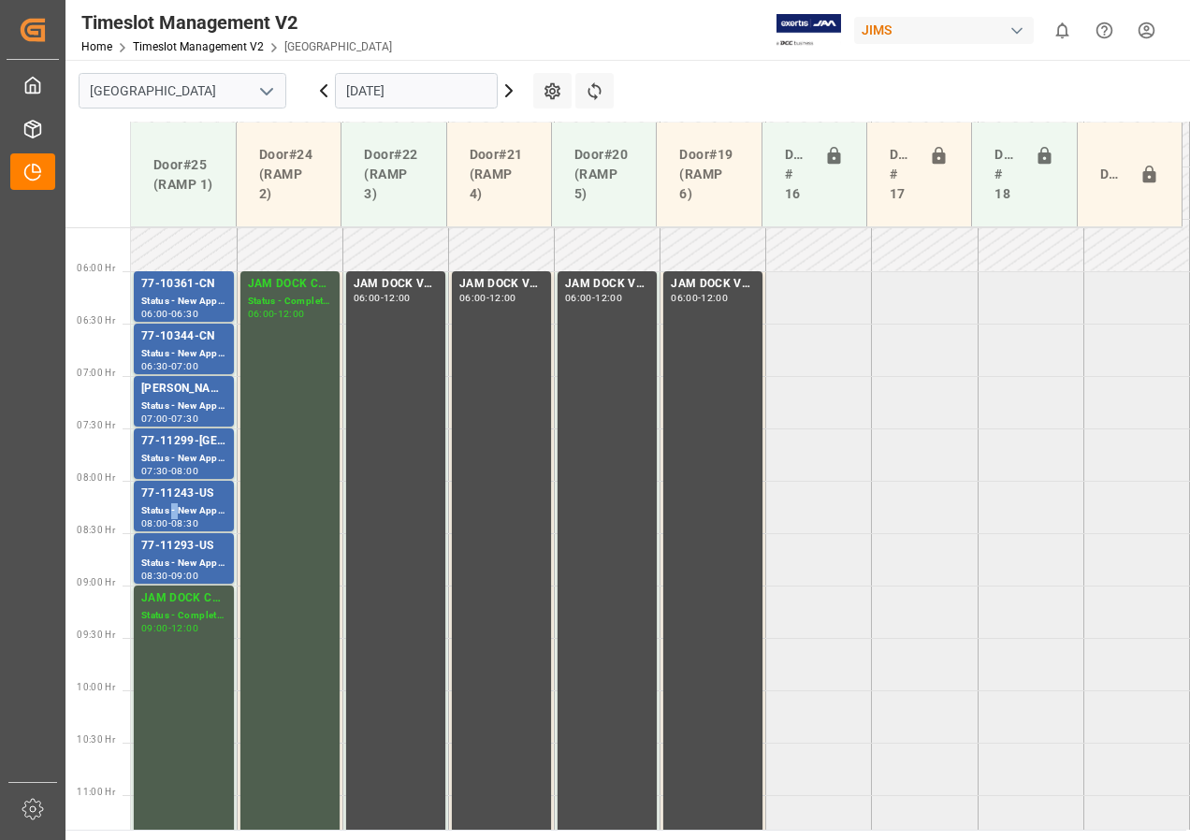
click at [172, 509] on div "Status - New Appointment" at bounding box center [183, 511] width 85 height 16
click at [170, 465] on div "Status - New Appointment" at bounding box center [183, 459] width 85 height 16
click at [178, 354] on div "Status - New Appointment" at bounding box center [183, 354] width 85 height 16
click at [187, 298] on div "Status - New Appointment" at bounding box center [183, 302] width 85 height 16
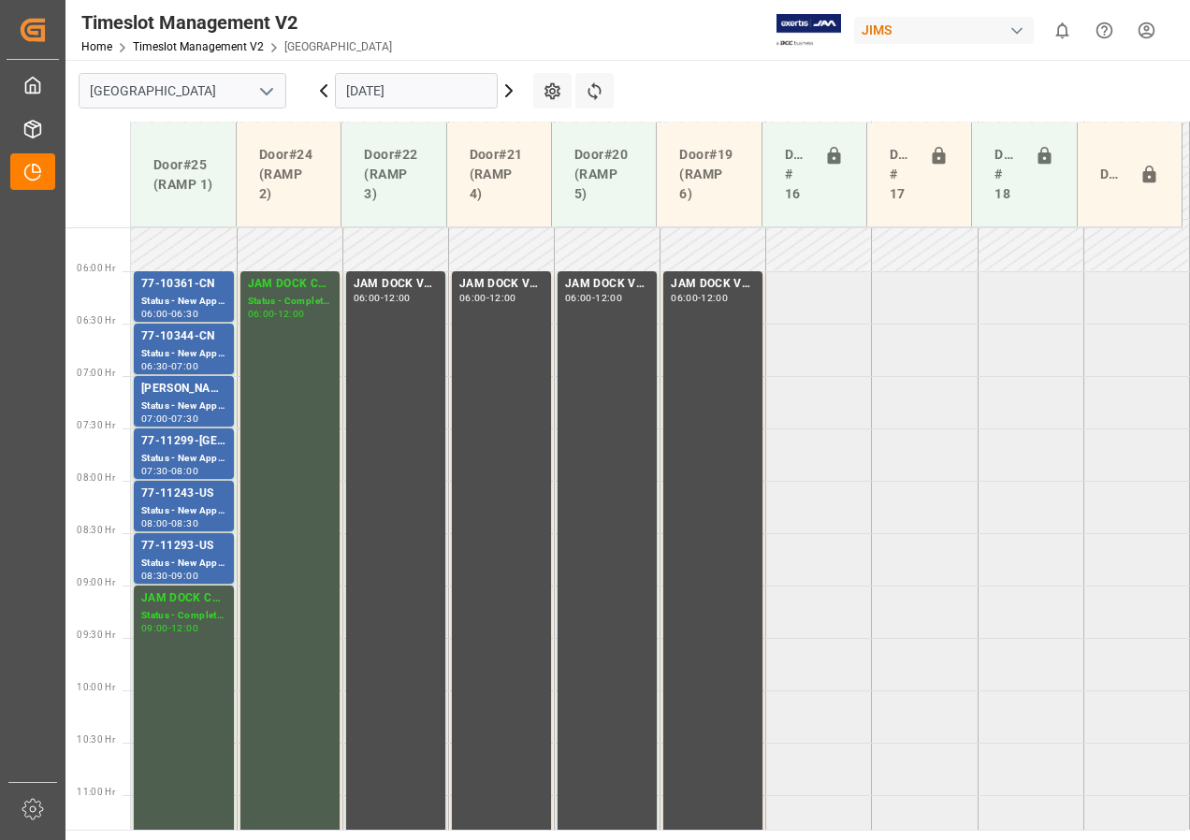
click at [396, 89] on input "[DATE]" at bounding box center [416, 91] width 163 height 36
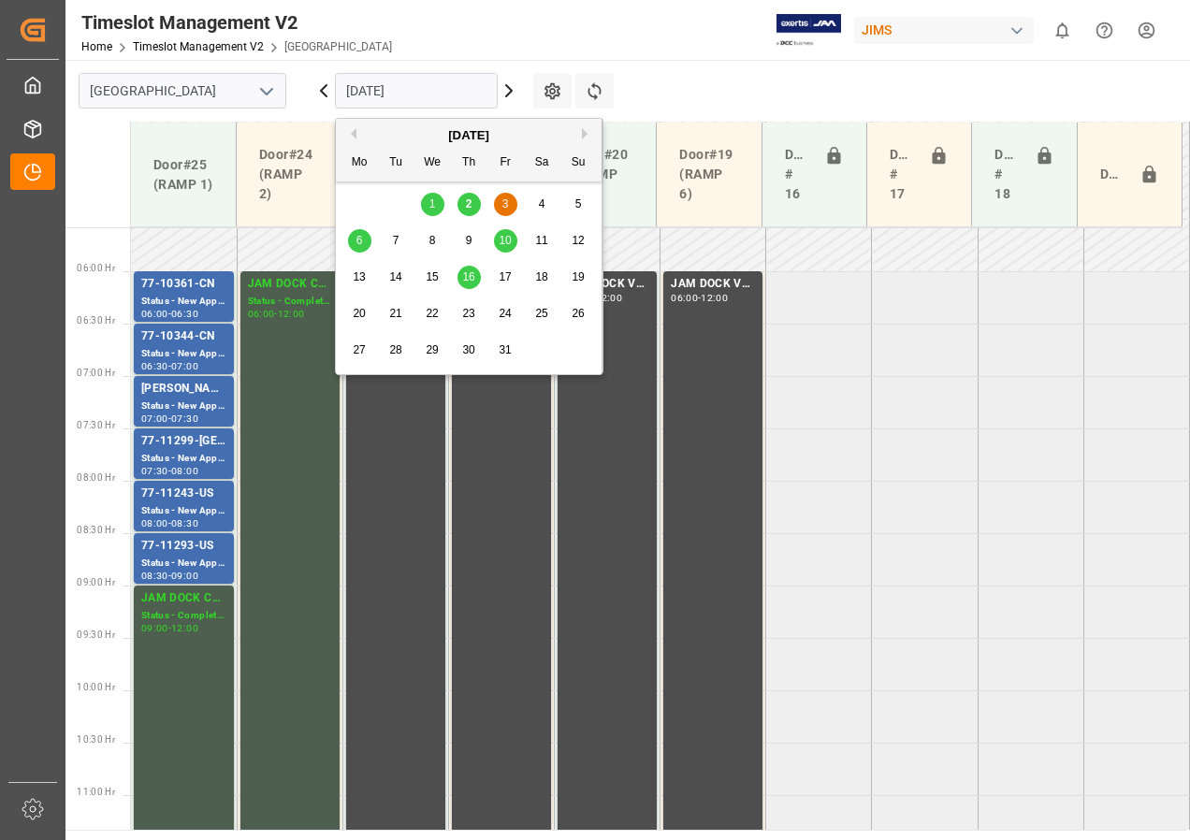
click at [359, 243] on span "6" at bounding box center [359, 240] width 7 height 13
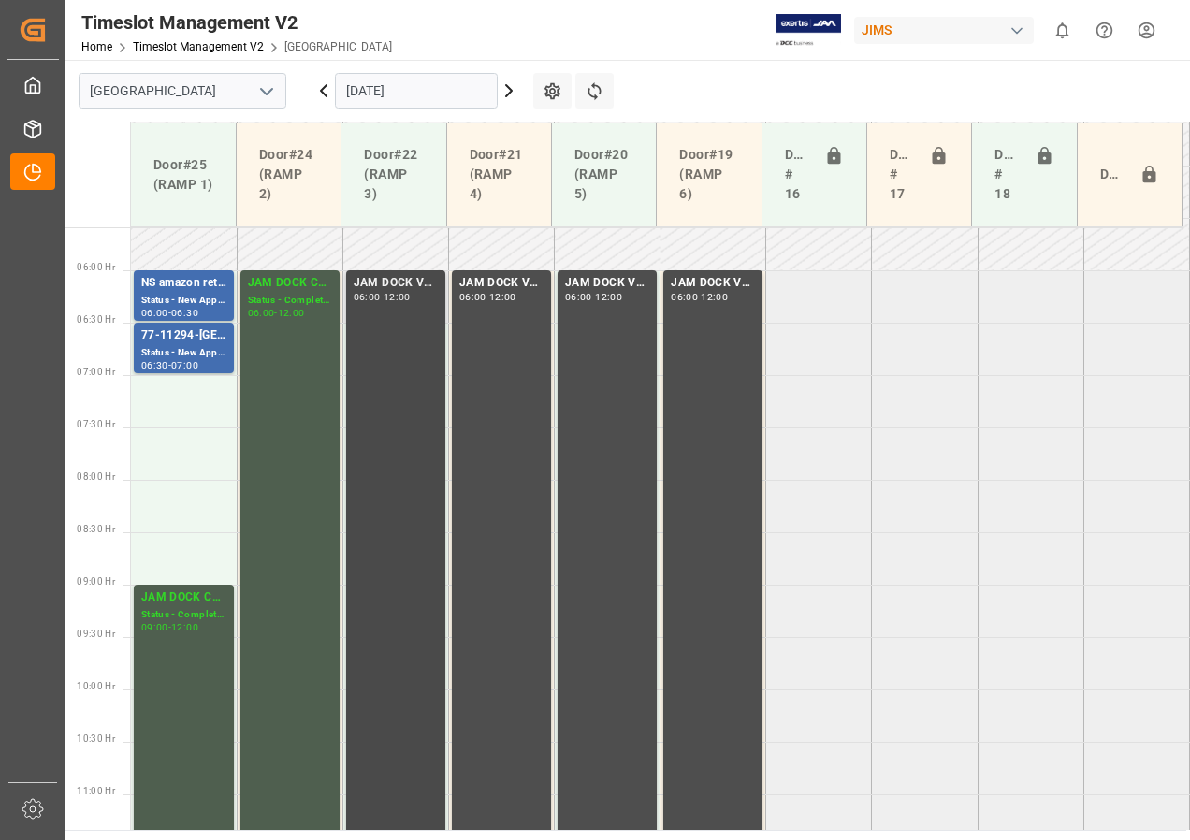
scroll to position [630, 0]
